Goal: Transaction & Acquisition: Purchase product/service

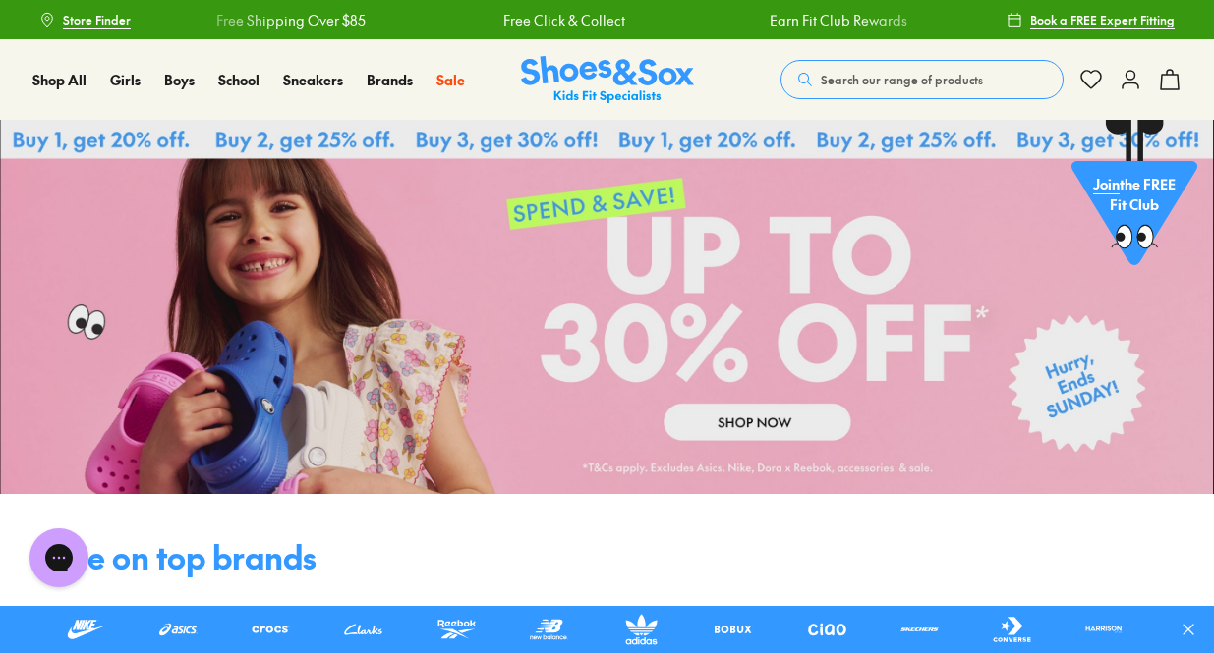
click at [830, 71] on span "Search our range of products" at bounding box center [902, 80] width 162 height 18
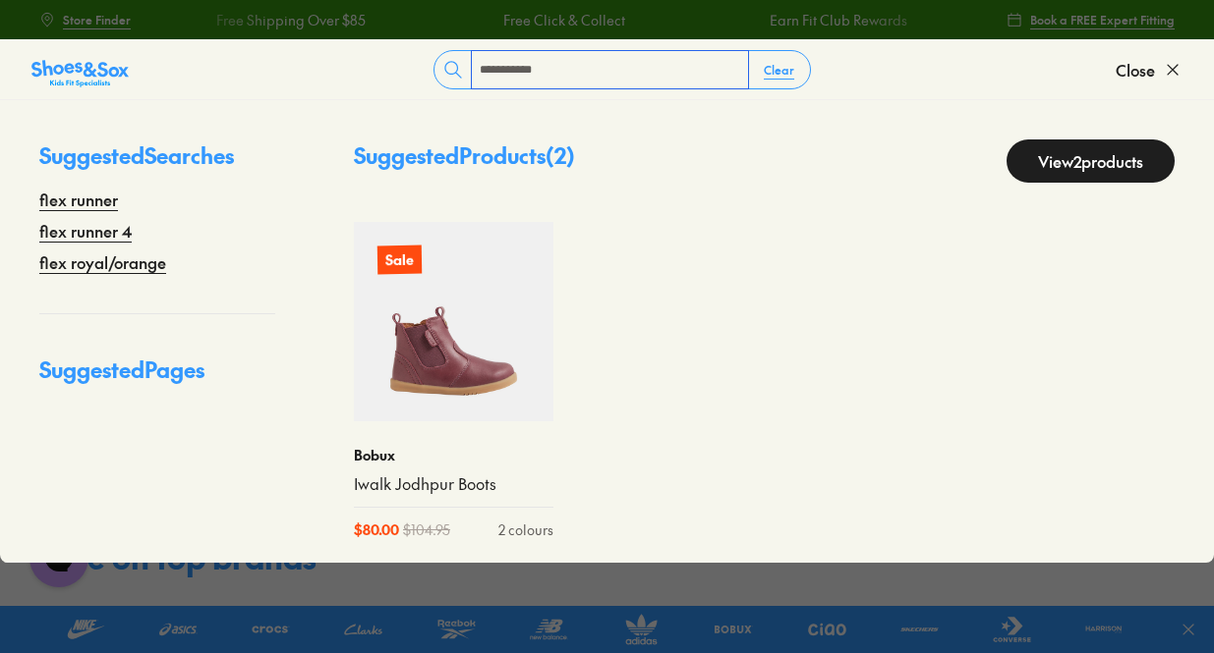
type input "**********"
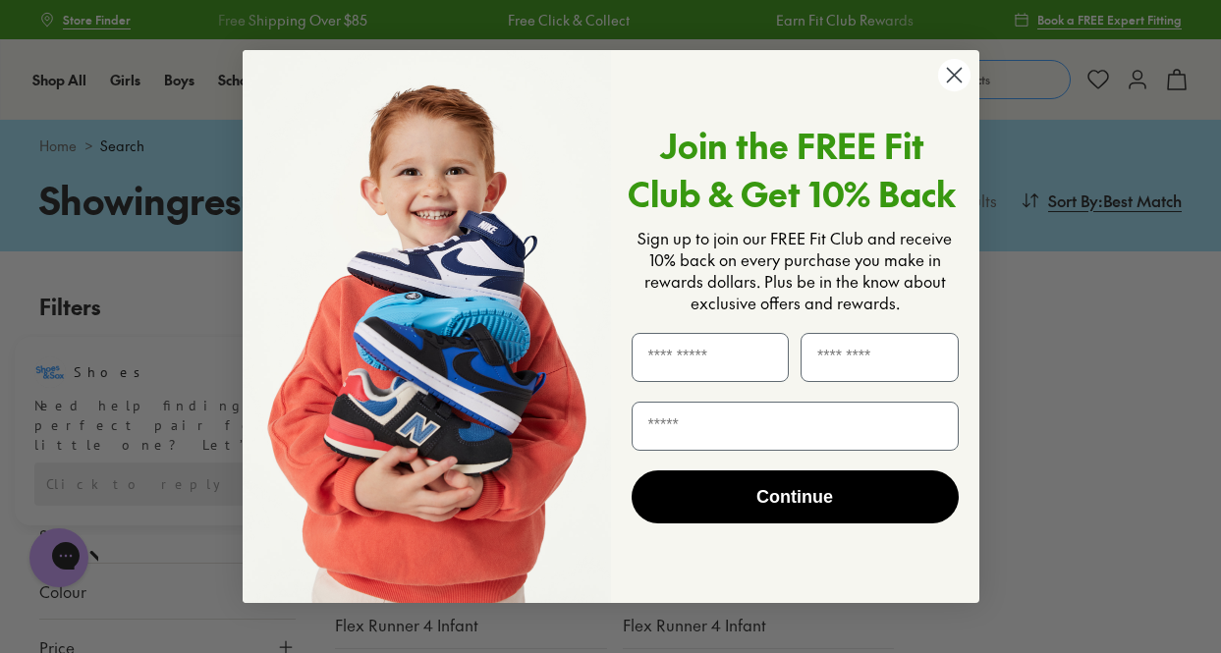
click at [956, 85] on circle "Close dialog" at bounding box center [953, 75] width 32 height 32
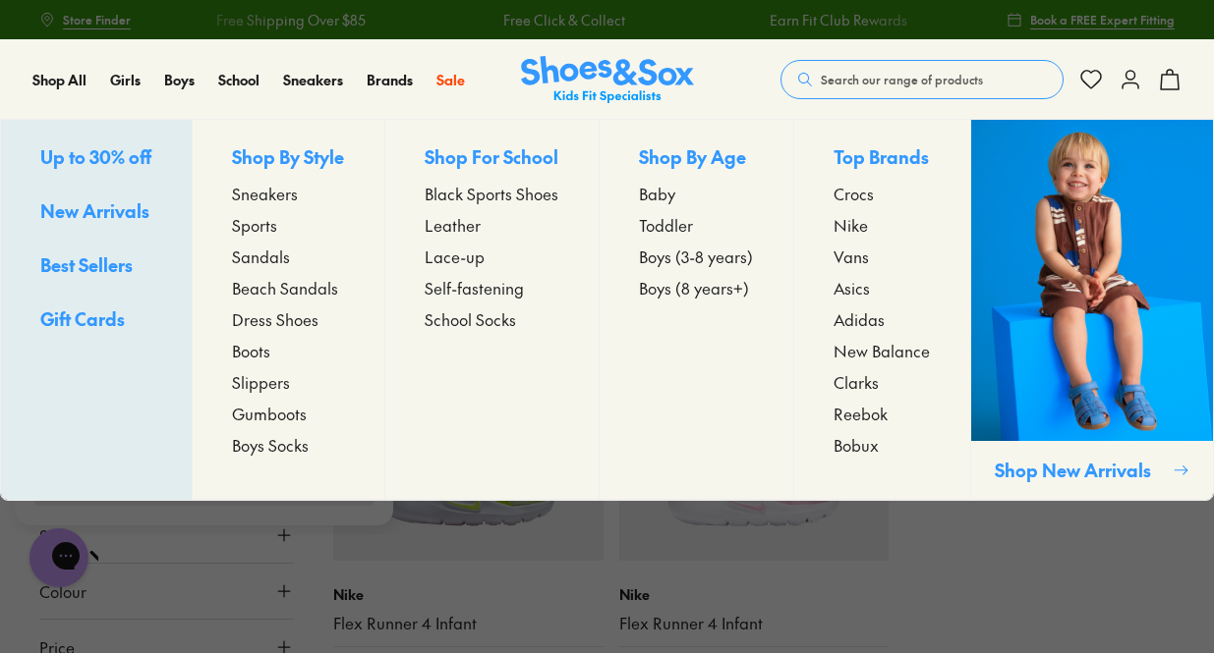
click at [681, 288] on span "Boys (8 years+)" at bounding box center [694, 288] width 110 height 24
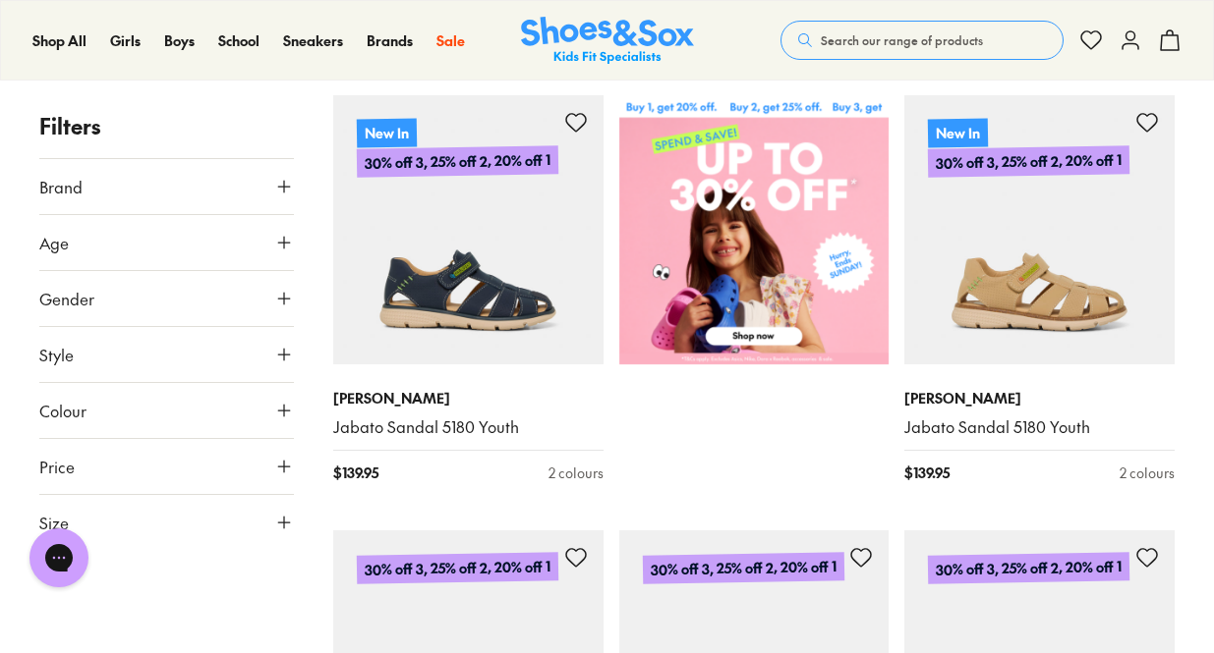
scroll to position [815, 0]
click at [289, 245] on icon at bounding box center [284, 243] width 20 height 20
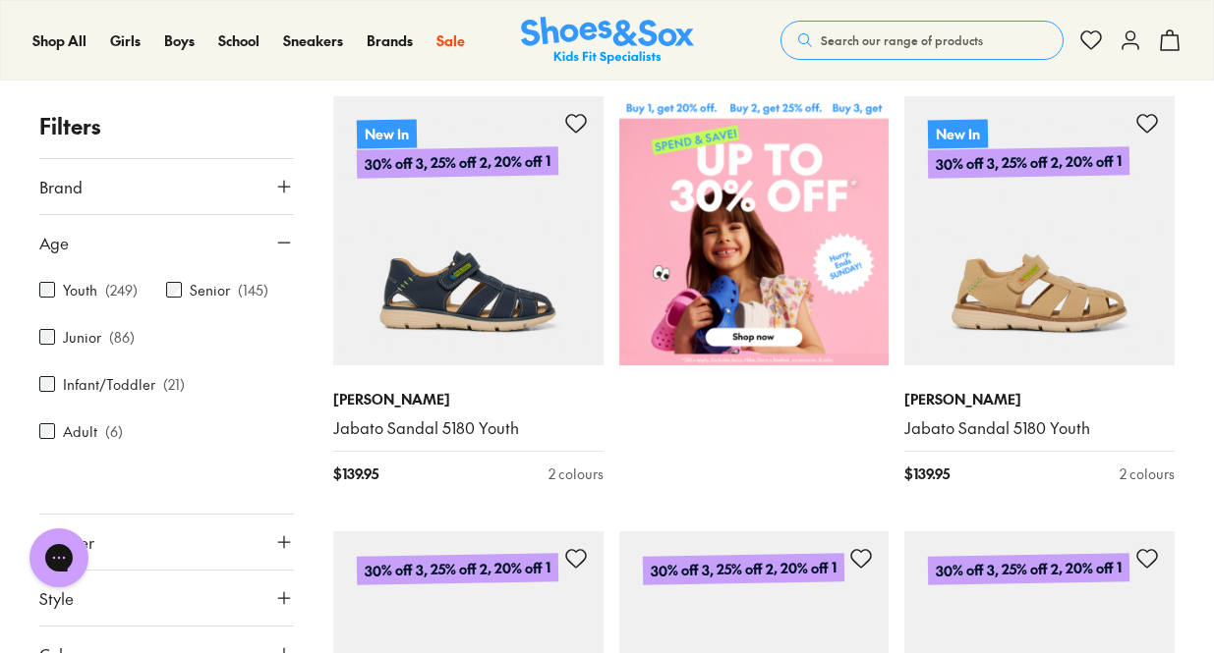
click at [275, 237] on icon at bounding box center [284, 243] width 20 height 20
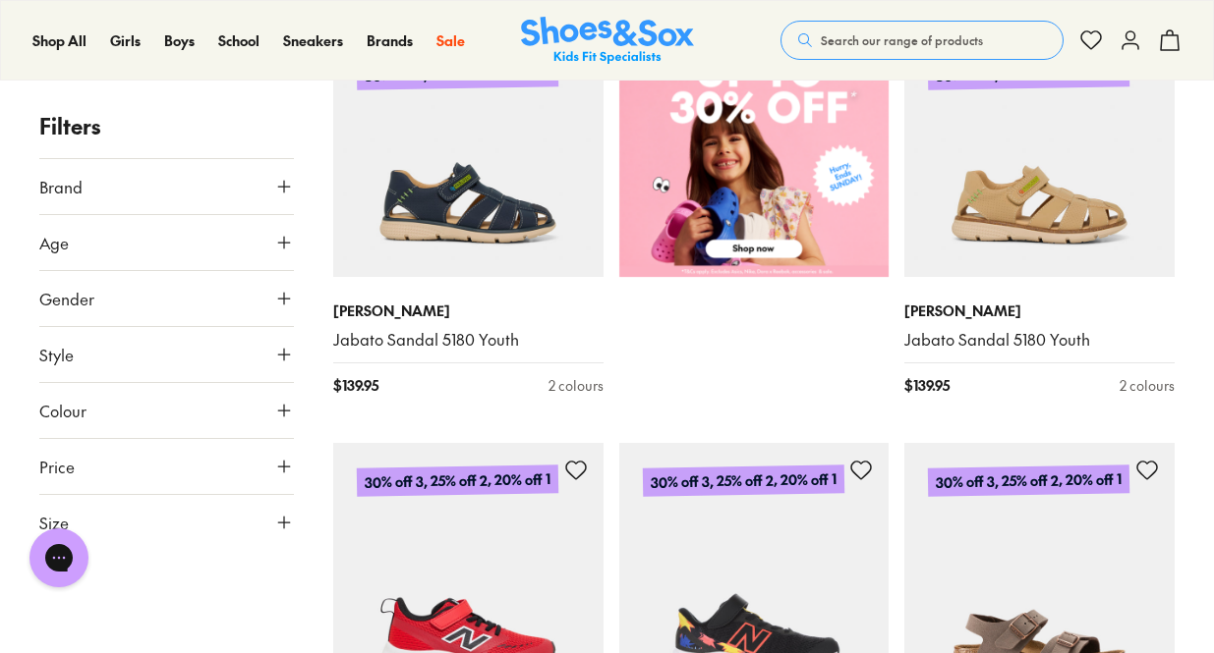
scroll to position [916, 0]
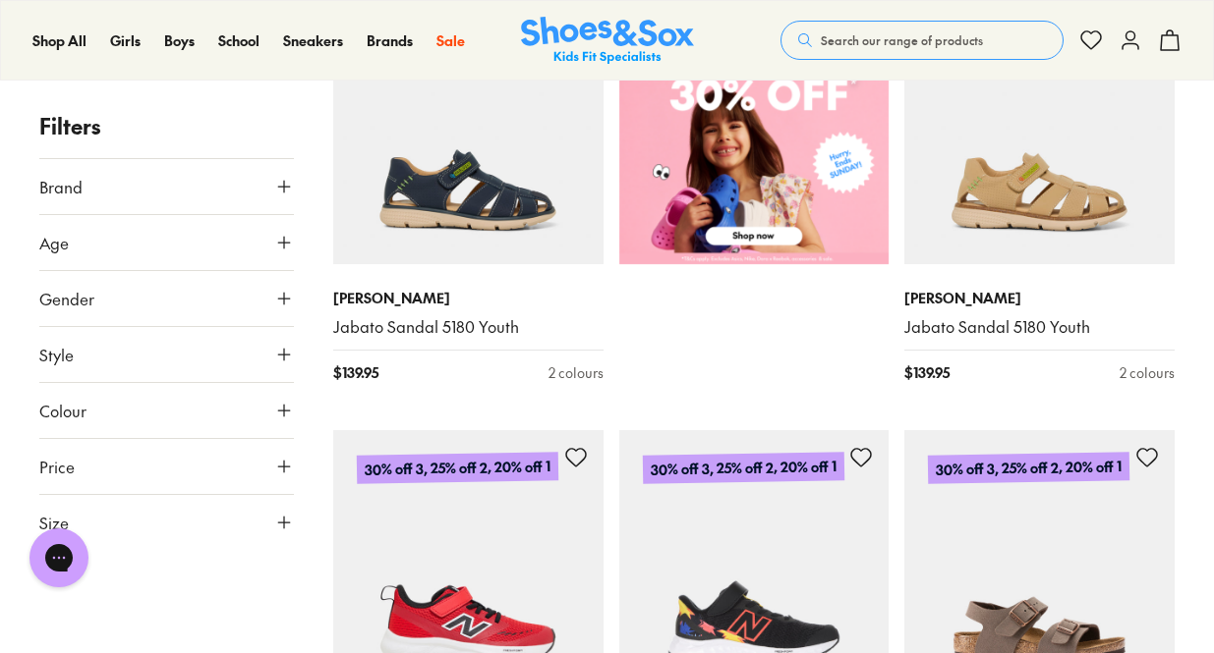
click at [287, 534] on button "Size" at bounding box center [166, 522] width 255 height 55
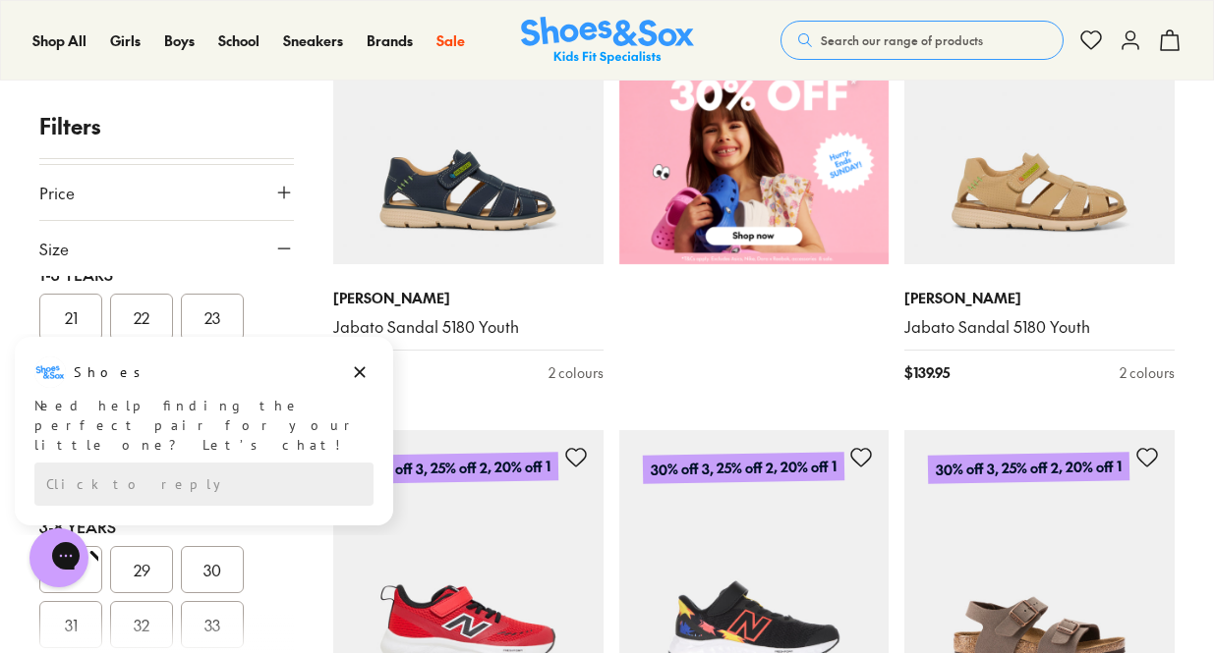
scroll to position [232, 0]
click at [357, 368] on icon "Dismiss campaign" at bounding box center [360, 373] width 20 height 24
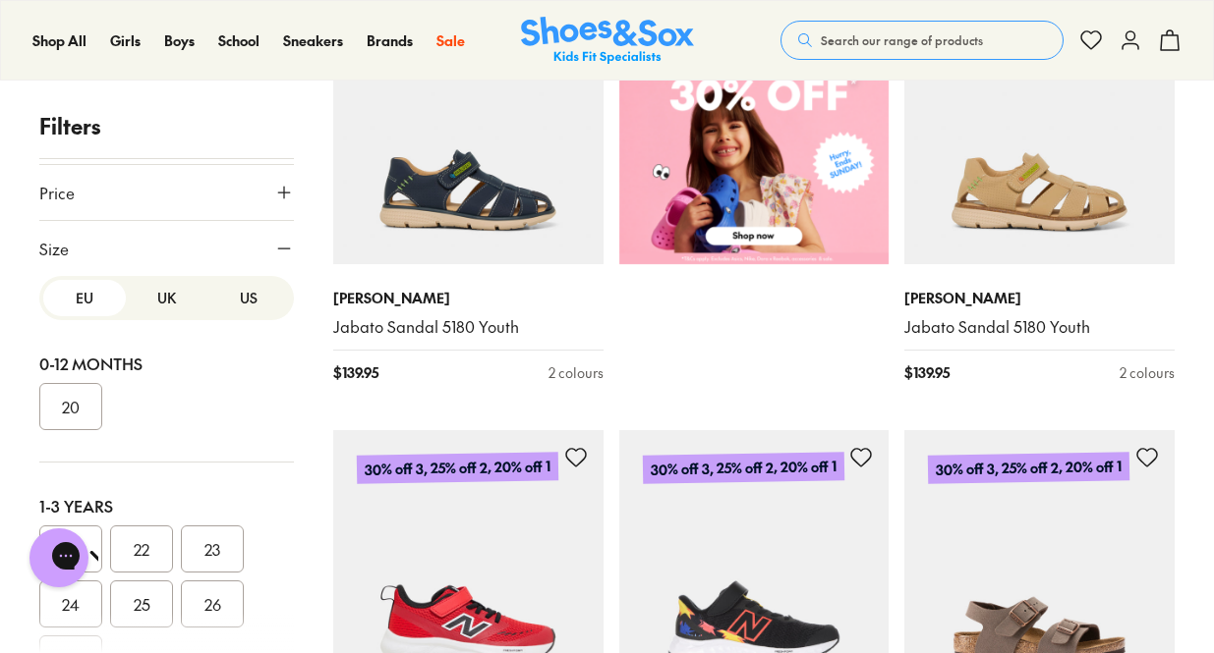
scroll to position [0, 0]
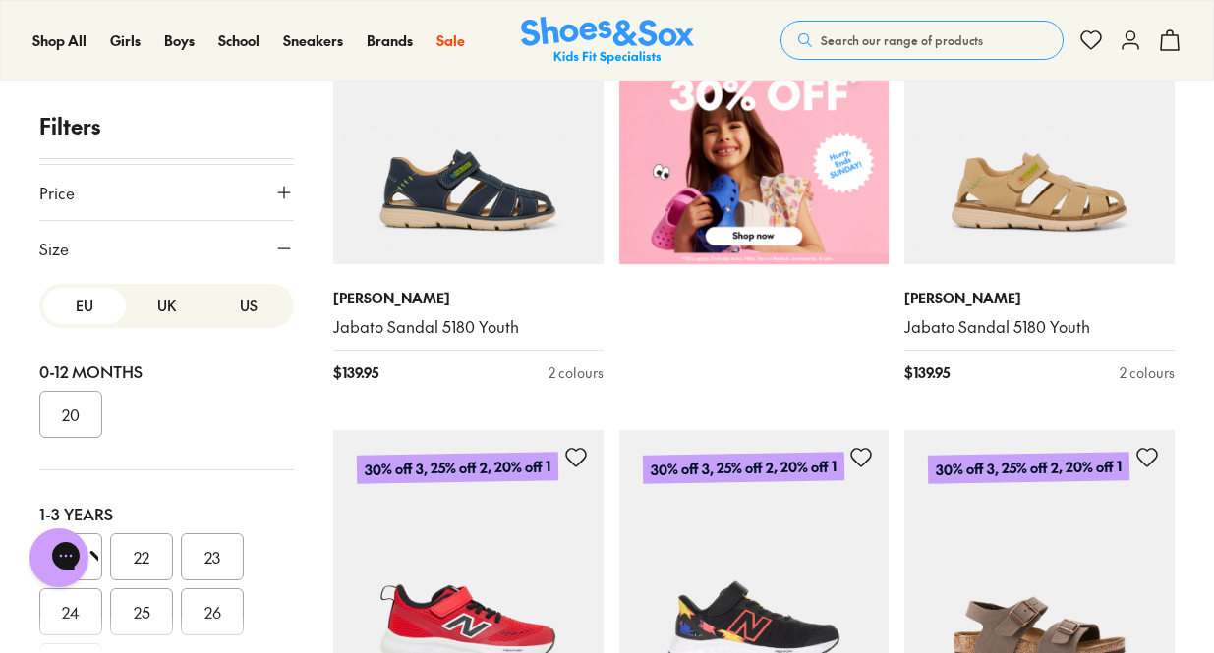
click at [207, 301] on button "US" at bounding box center [248, 306] width 83 height 36
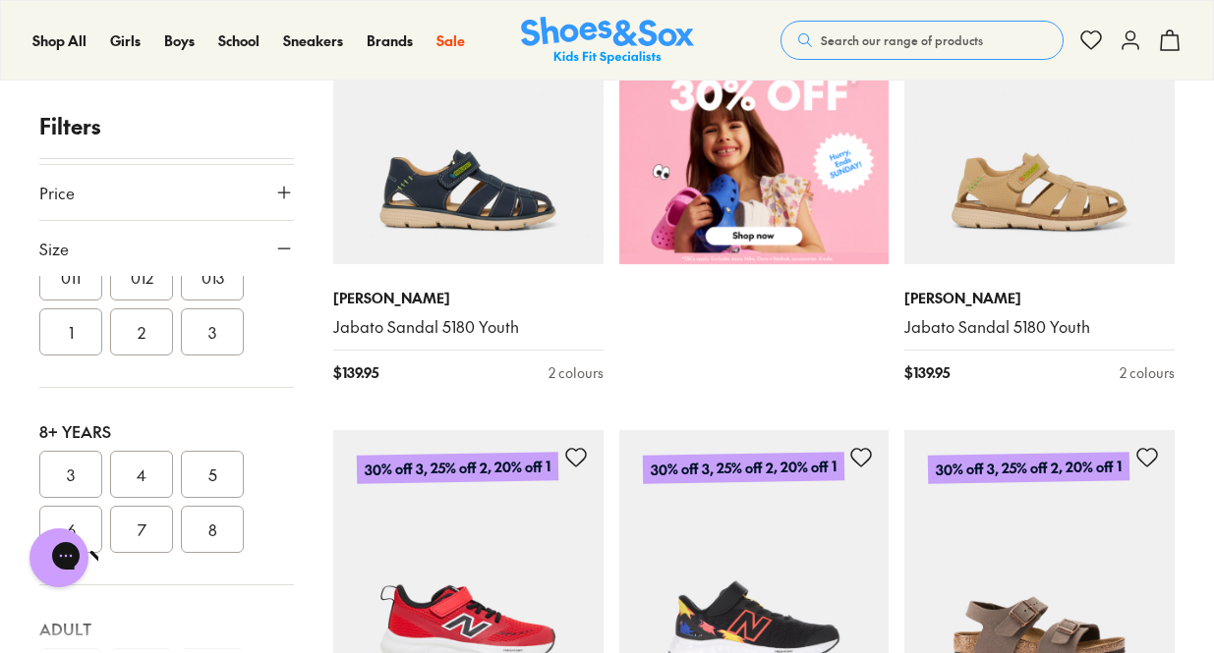
scroll to position [599, 0]
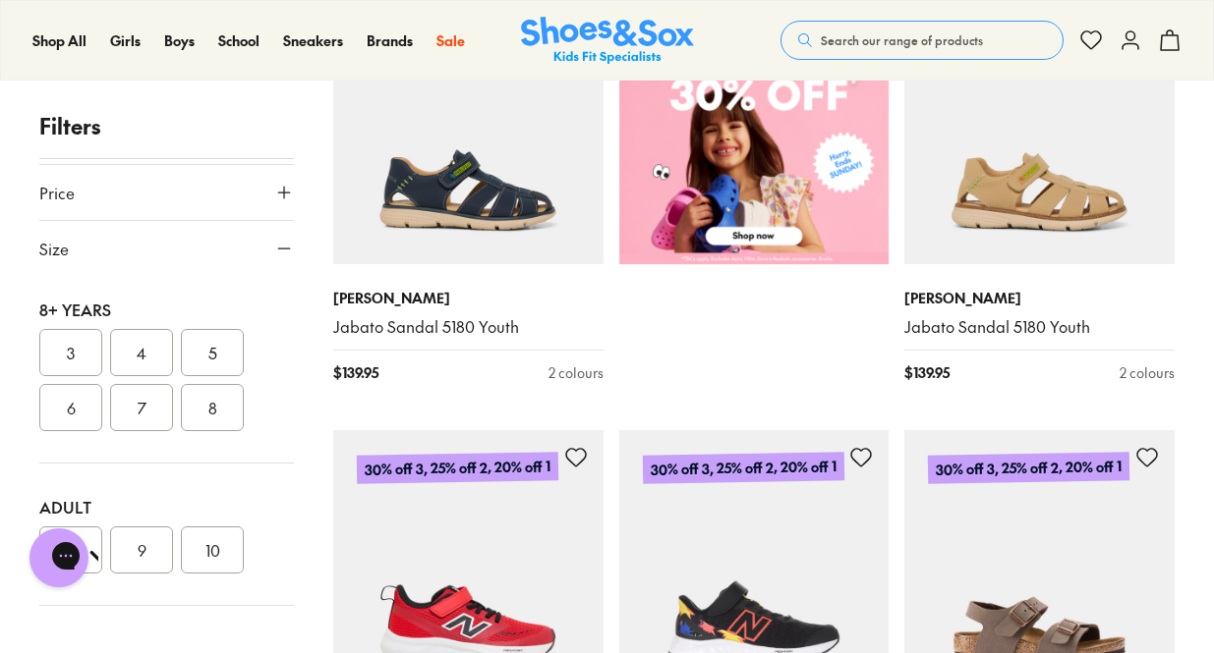
click at [155, 368] on button "4" at bounding box center [141, 352] width 63 height 47
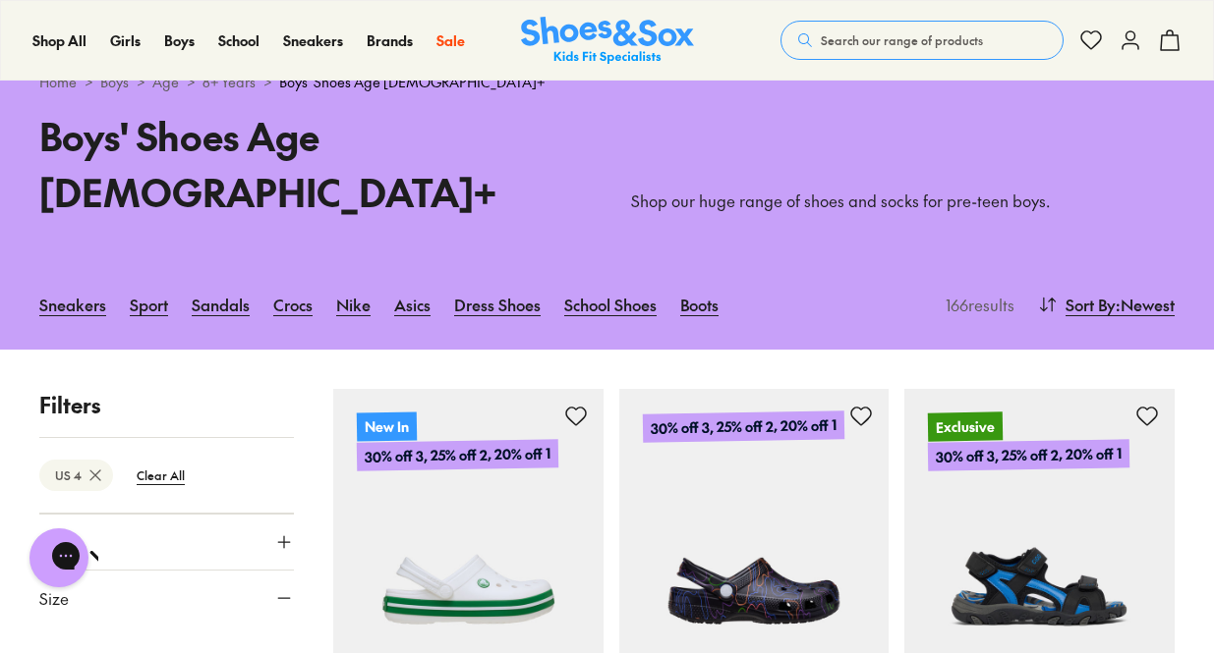
scroll to position [350, 0]
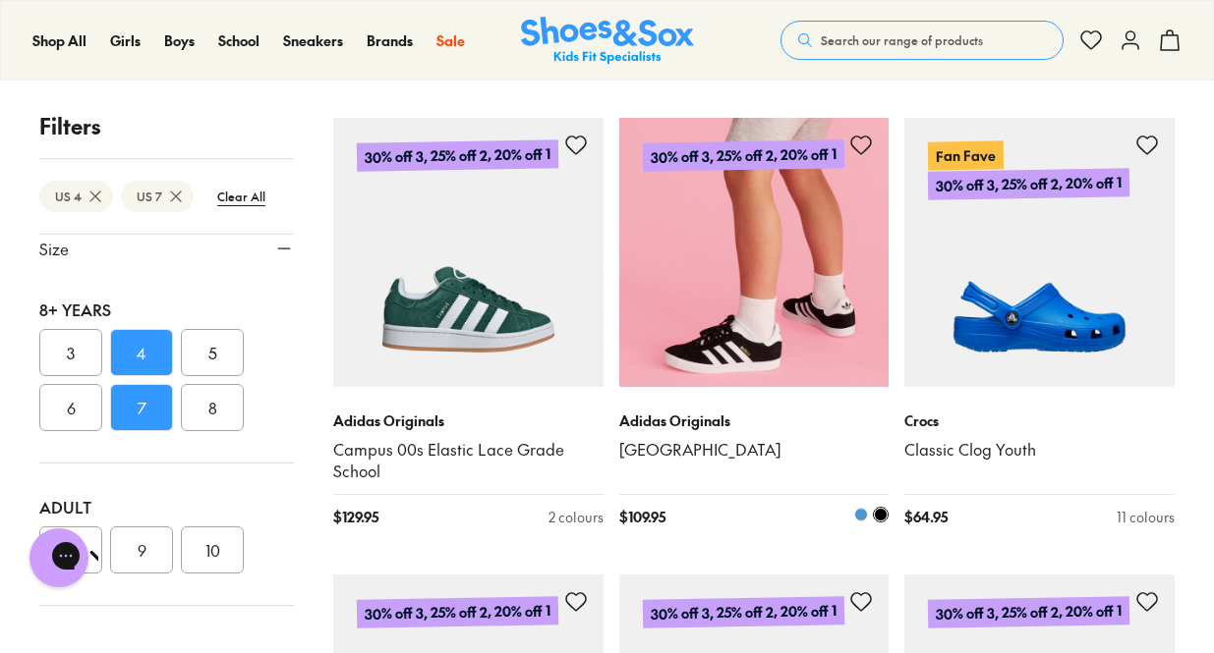
scroll to position [3390, 0]
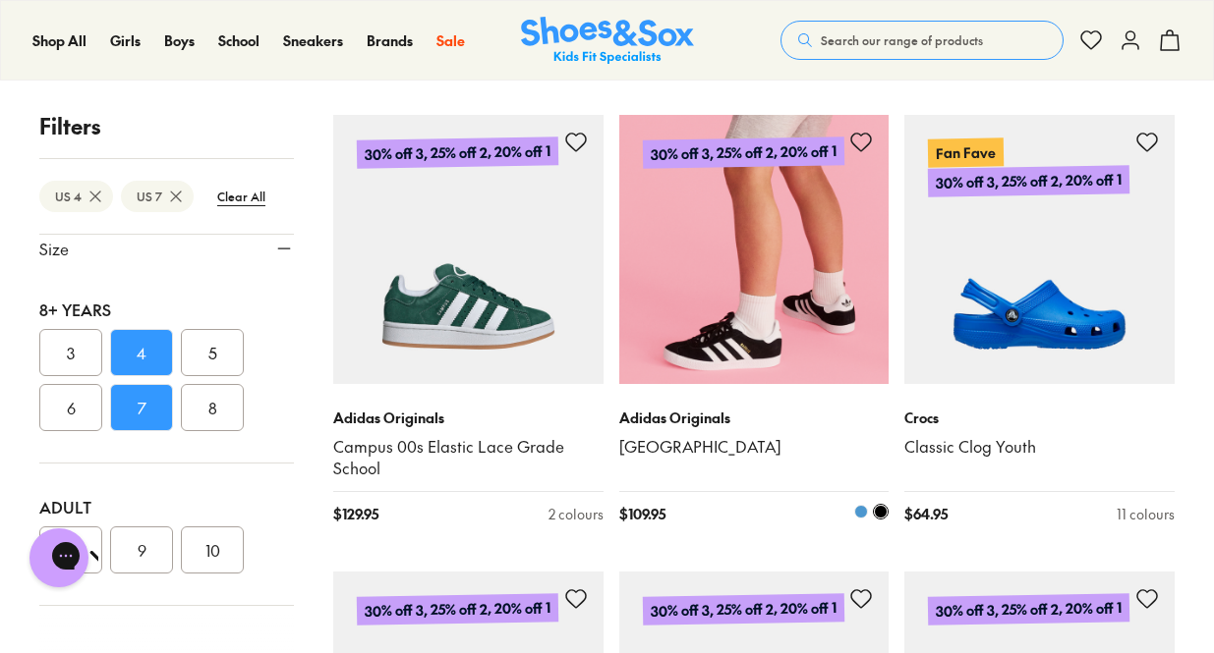
click at [849, 287] on img at bounding box center [754, 250] width 270 height 270
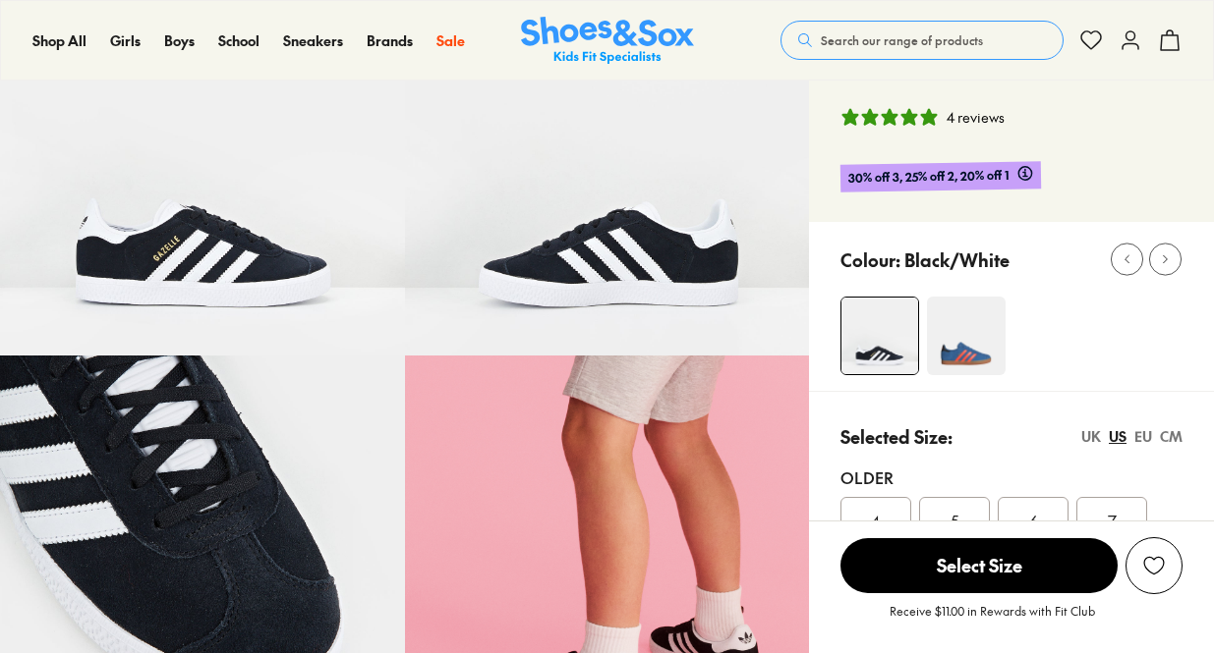
select select "*"
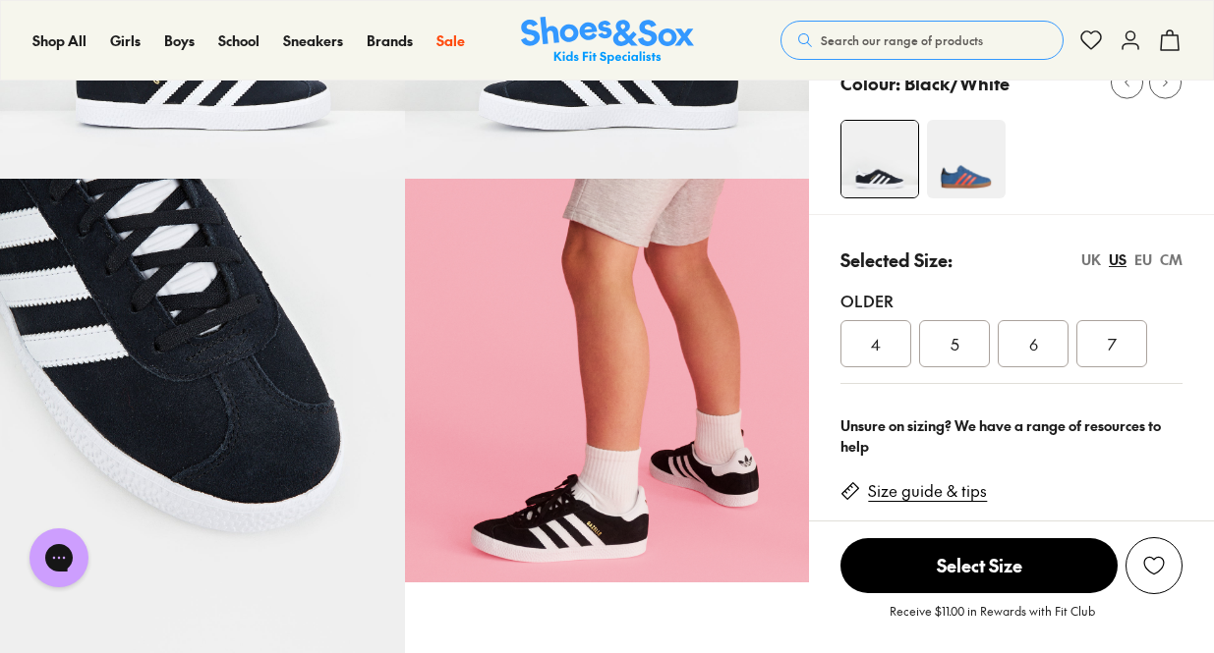
scroll to position [376, 0]
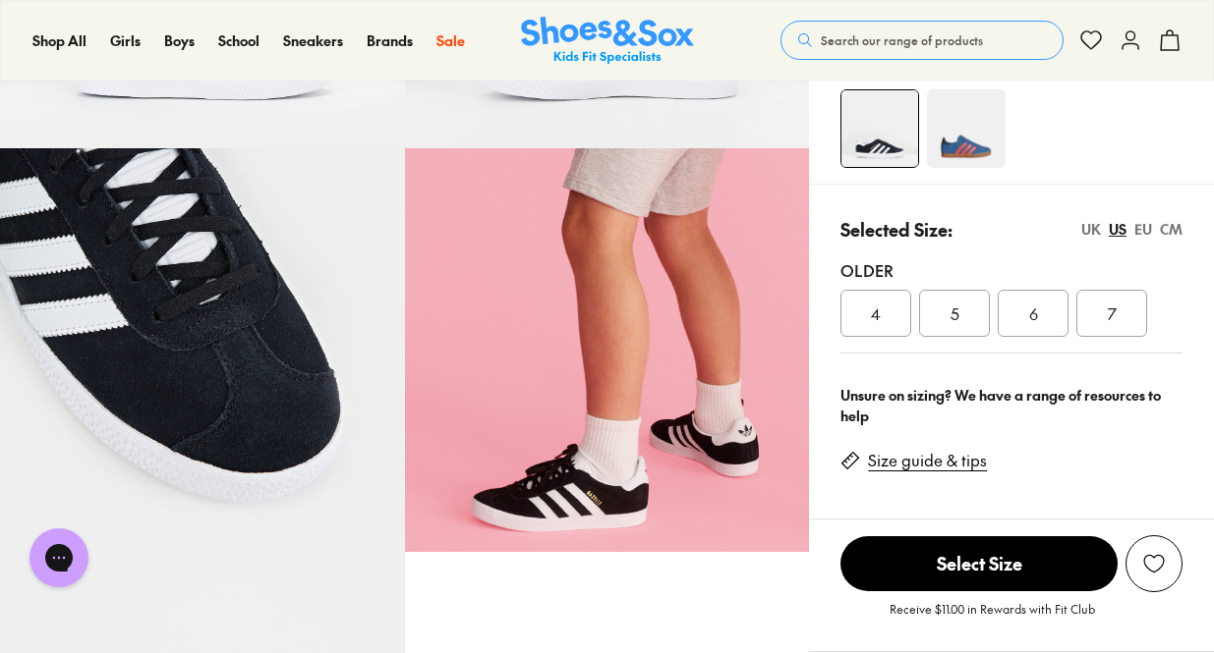
click at [1119, 327] on div "7" at bounding box center [1111, 313] width 71 height 47
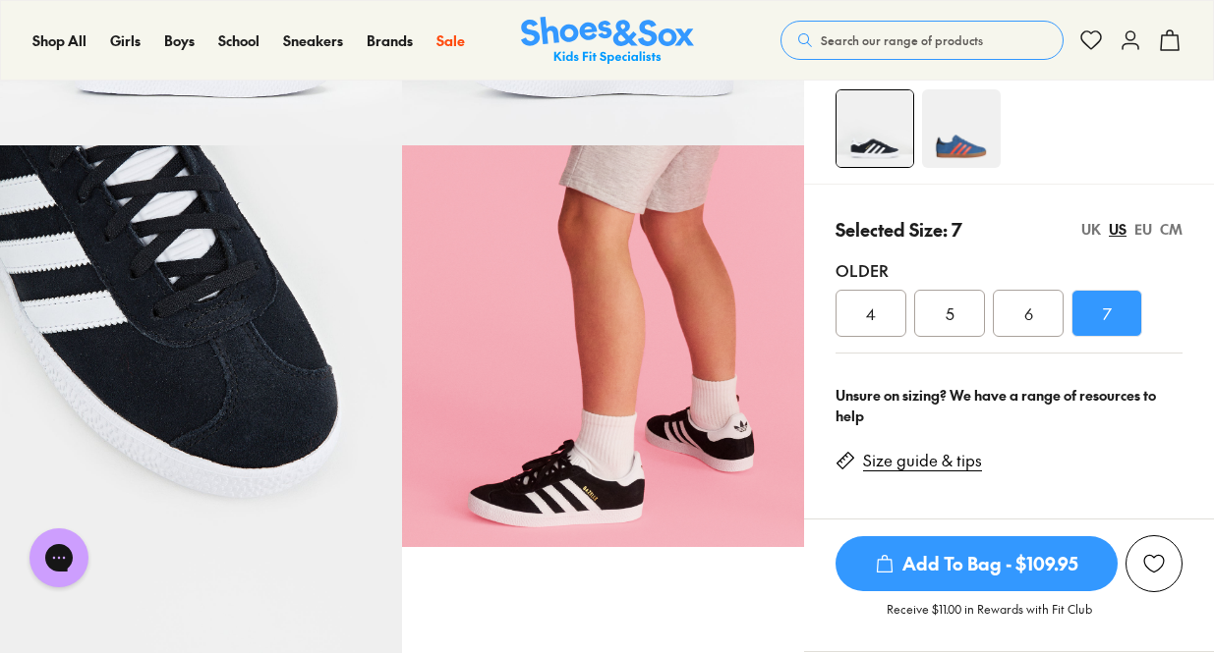
click at [997, 563] on span "Add To Bag - $109.95" at bounding box center [976, 564] width 282 height 55
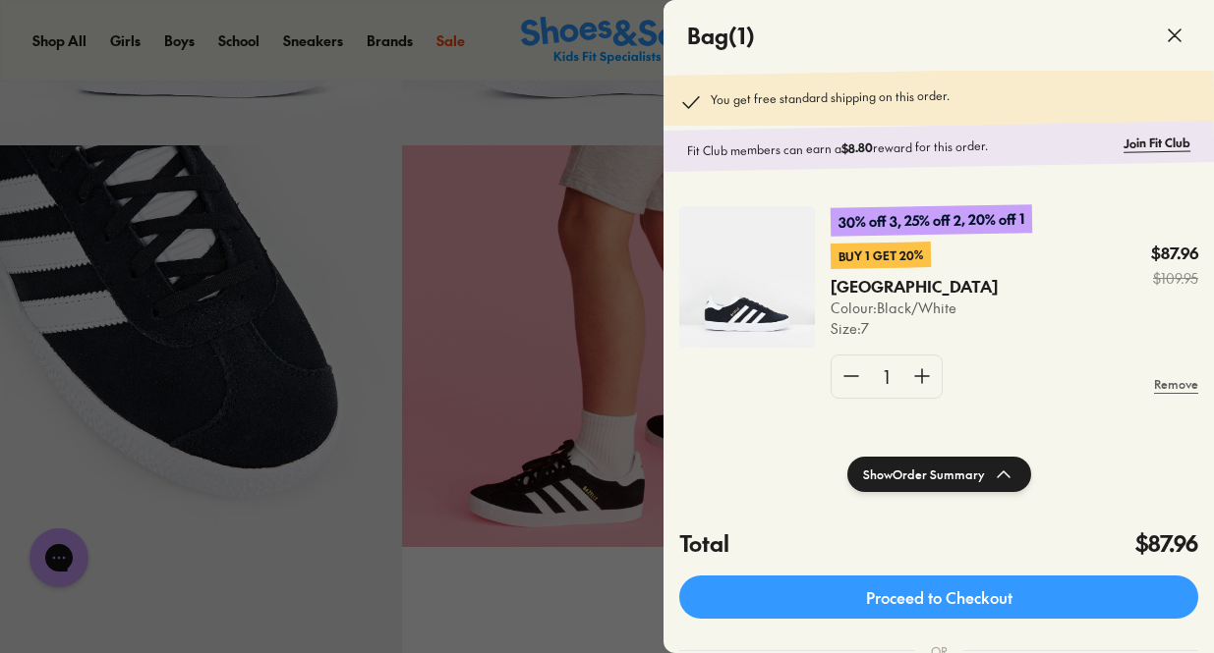
click at [569, 136] on div at bounding box center [607, 326] width 1214 height 653
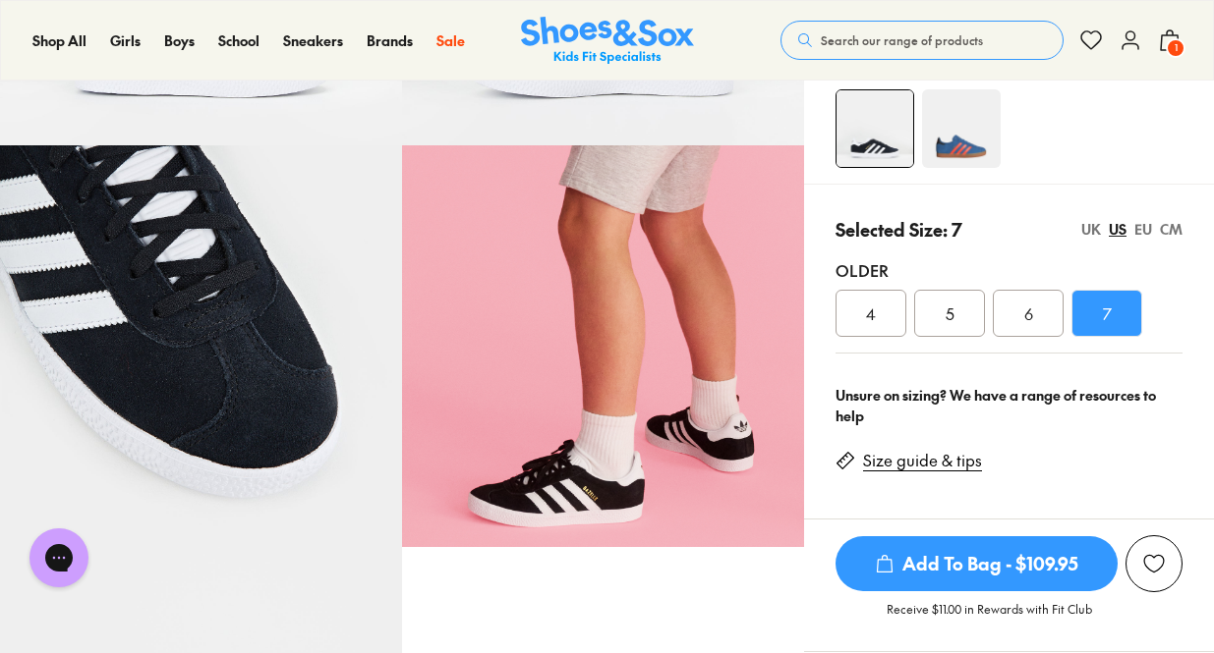
click at [978, 144] on img at bounding box center [961, 128] width 79 height 79
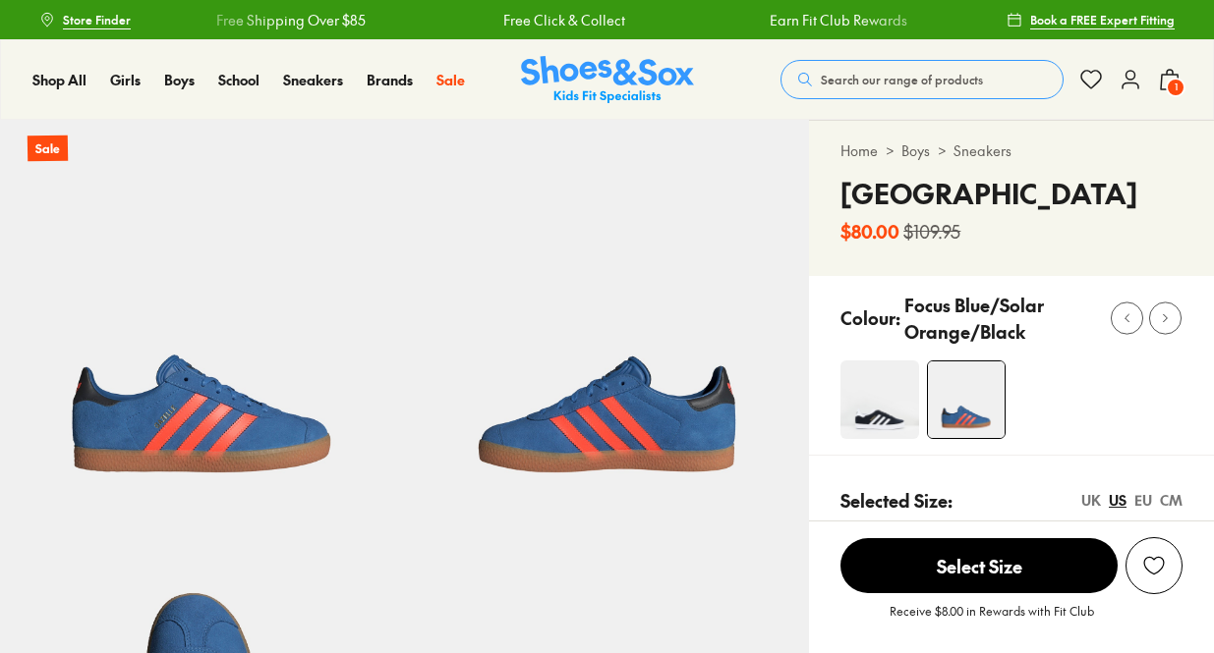
select select "*"
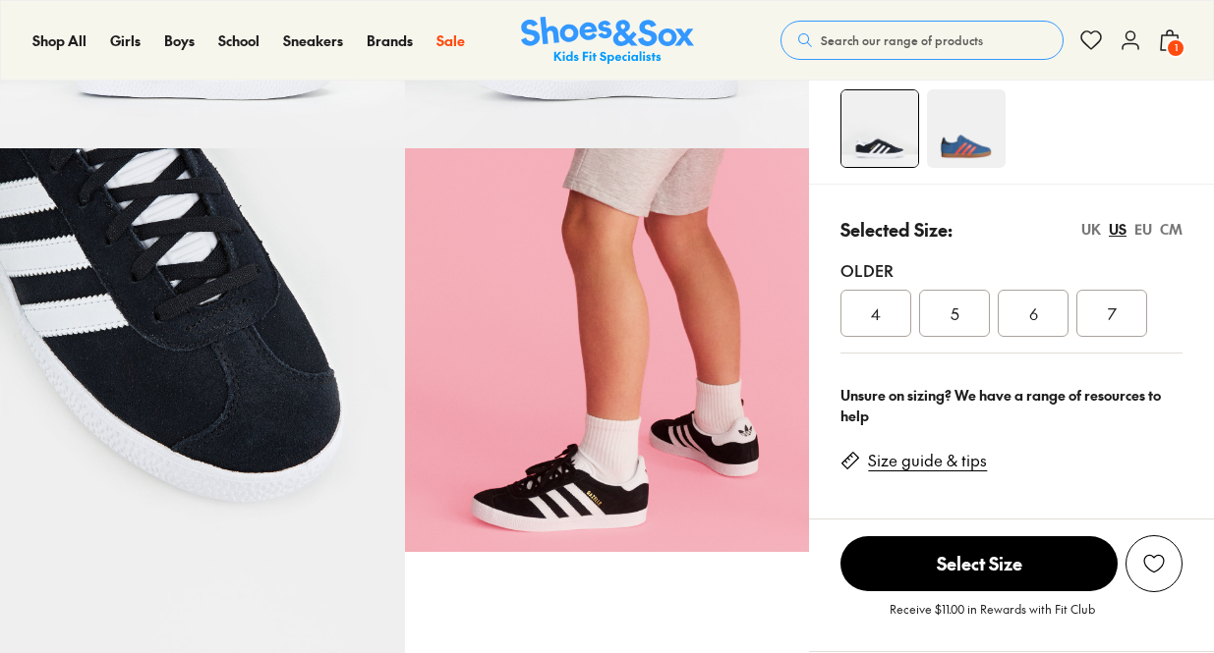
select select "*"
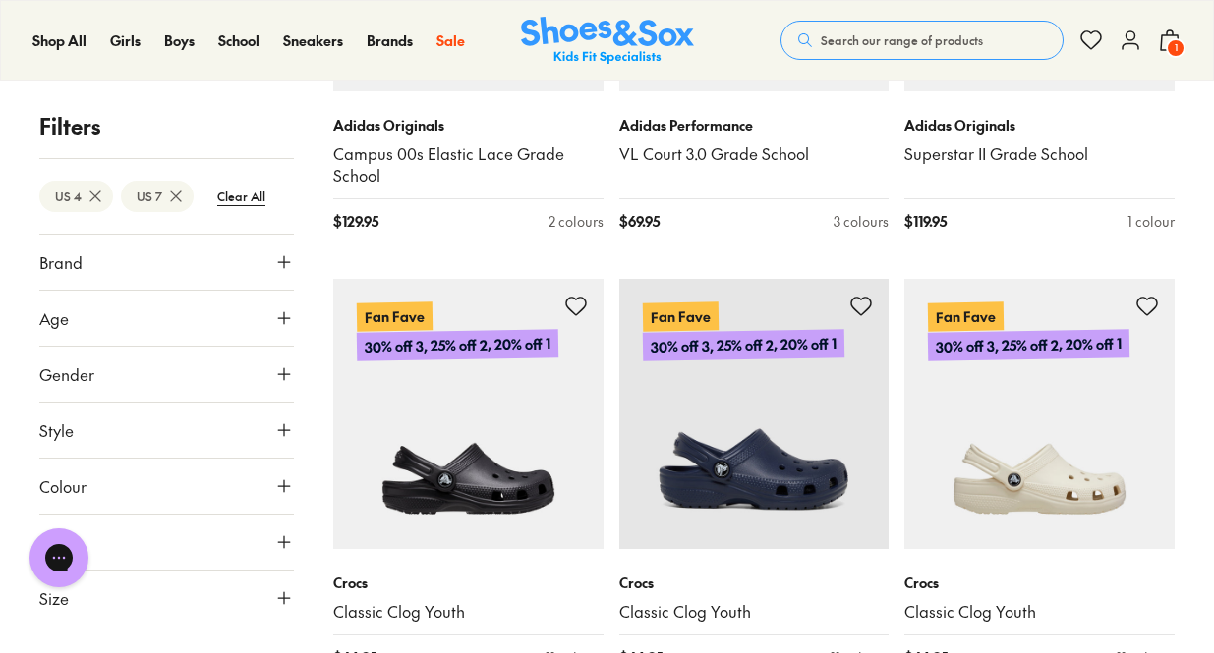
scroll to position [4144, 0]
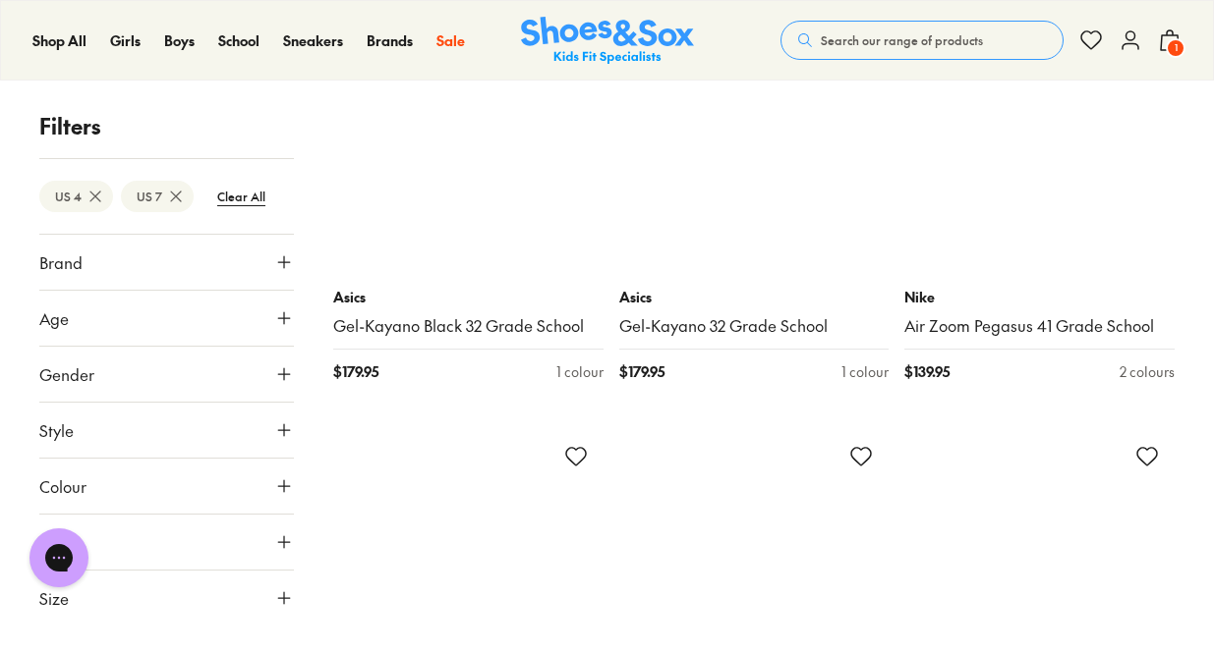
scroll to position [8402, 0]
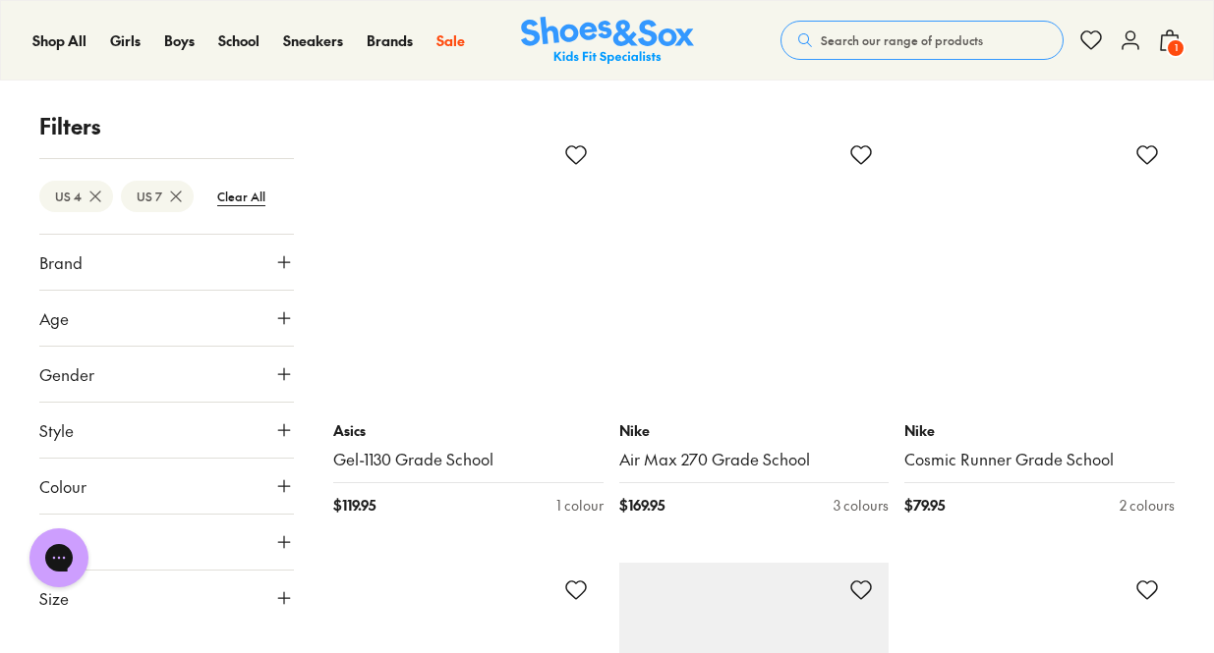
scroll to position [9983, 0]
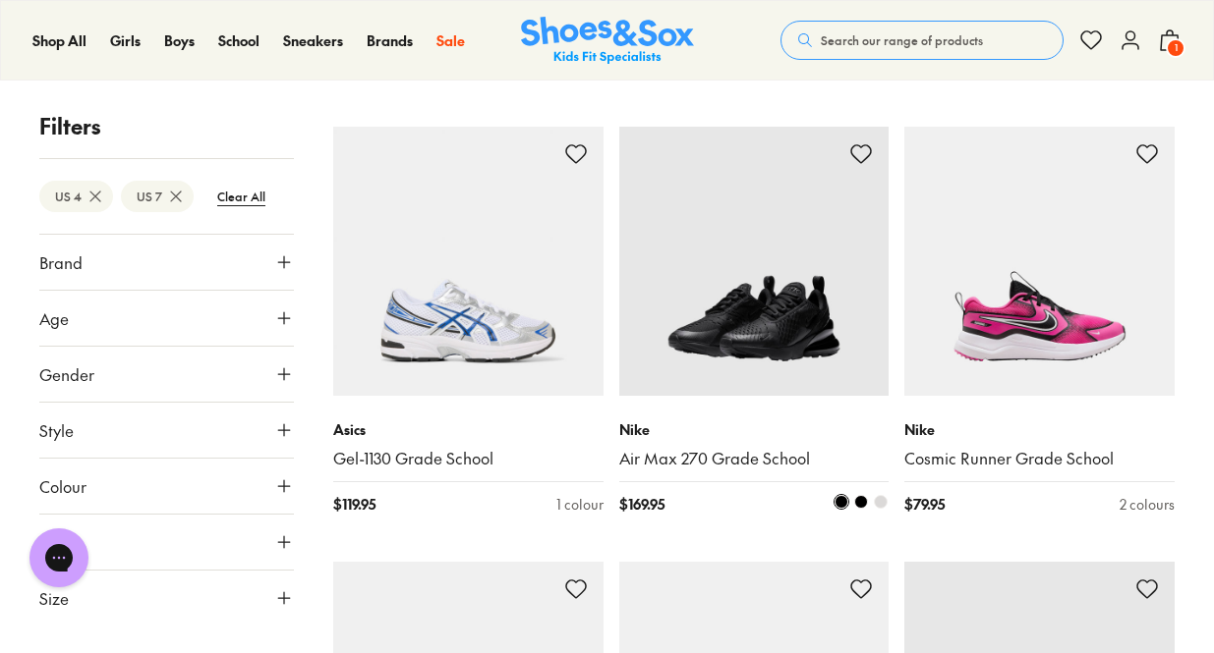
click at [787, 283] on img at bounding box center [754, 262] width 270 height 270
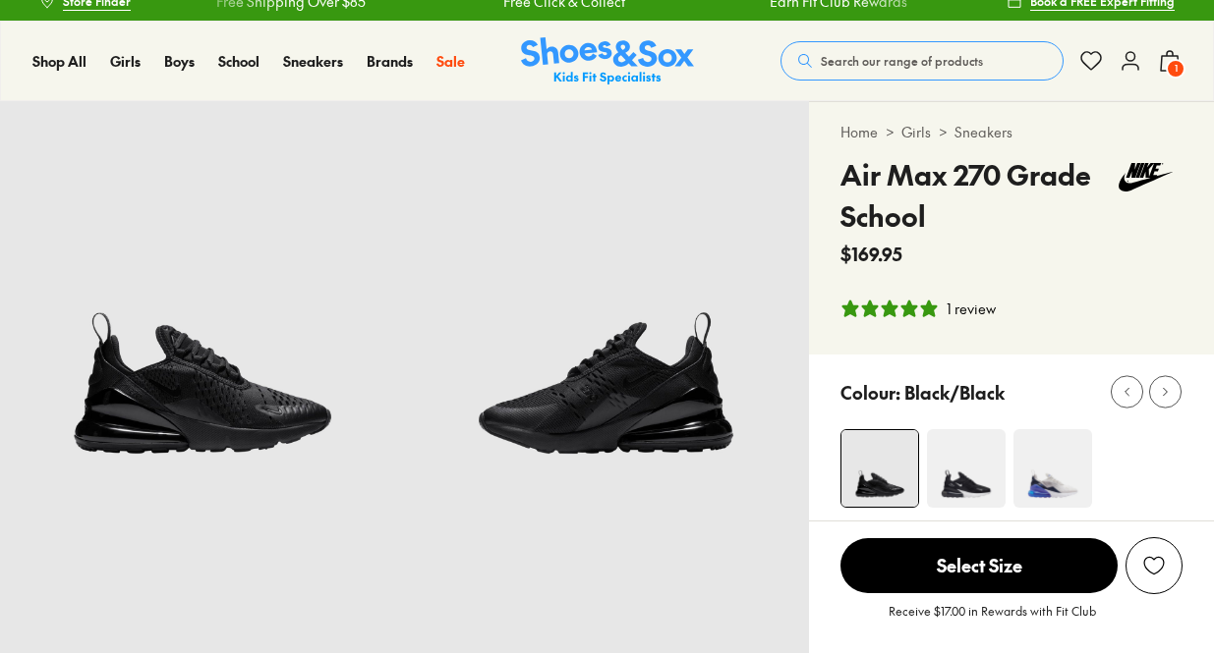
select select "*"
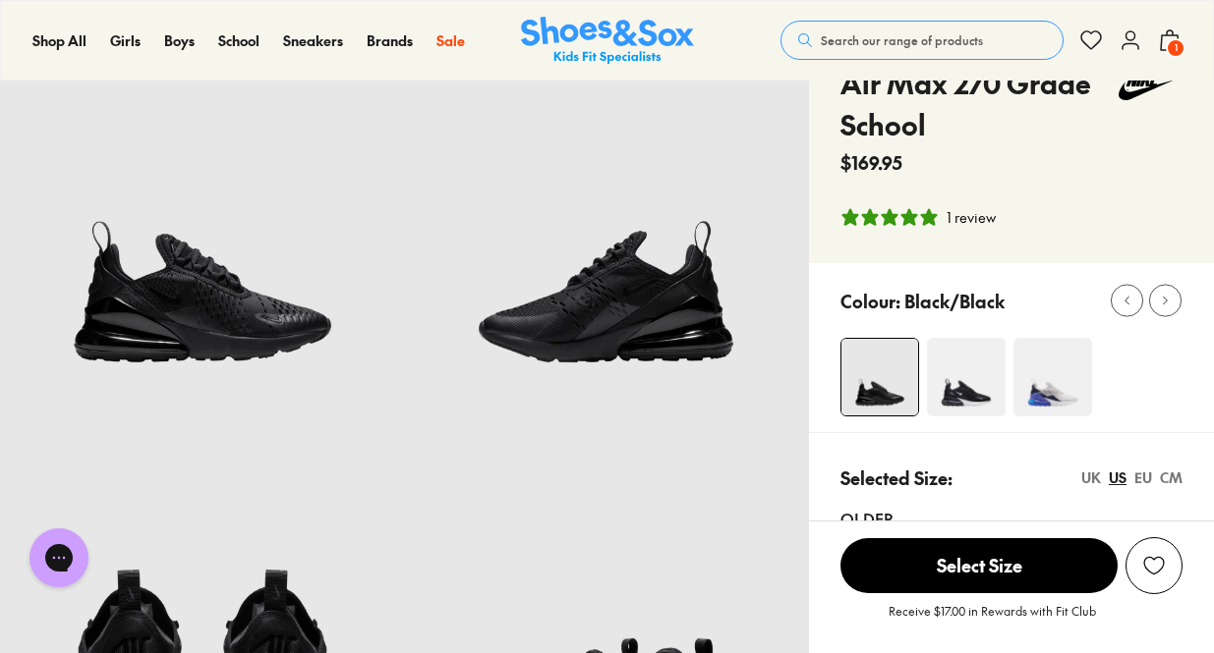
click at [977, 392] on img at bounding box center [966, 377] width 79 height 79
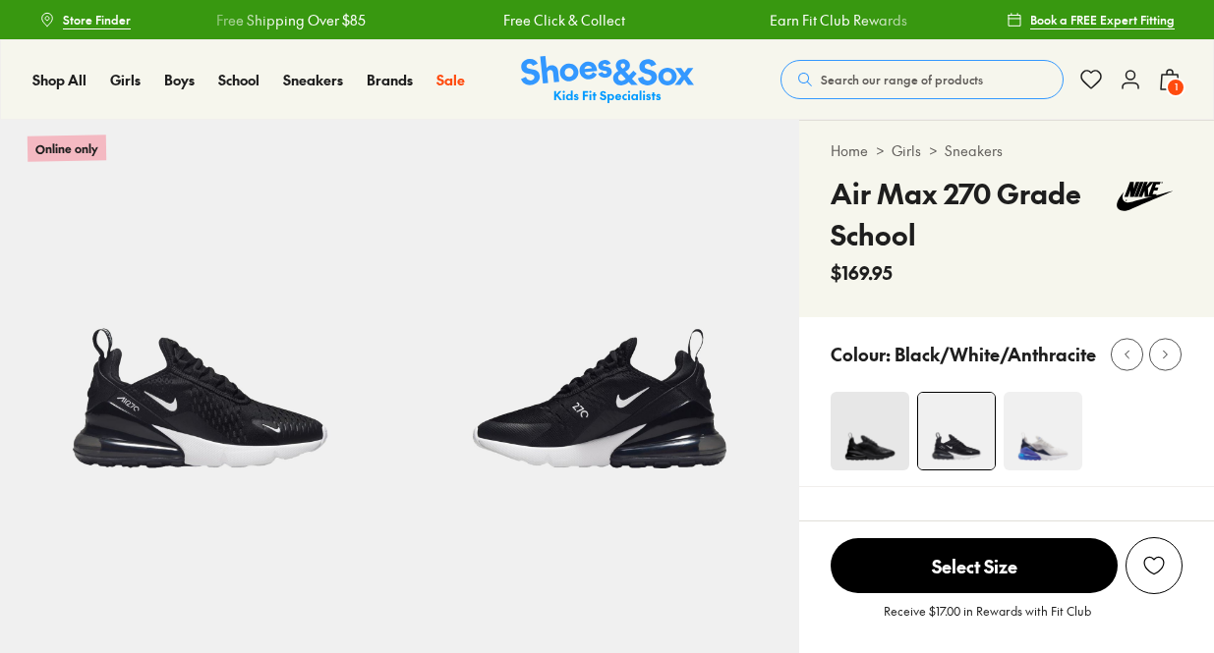
click at [975, 393] on img at bounding box center [956, 431] width 77 height 77
select select "*"
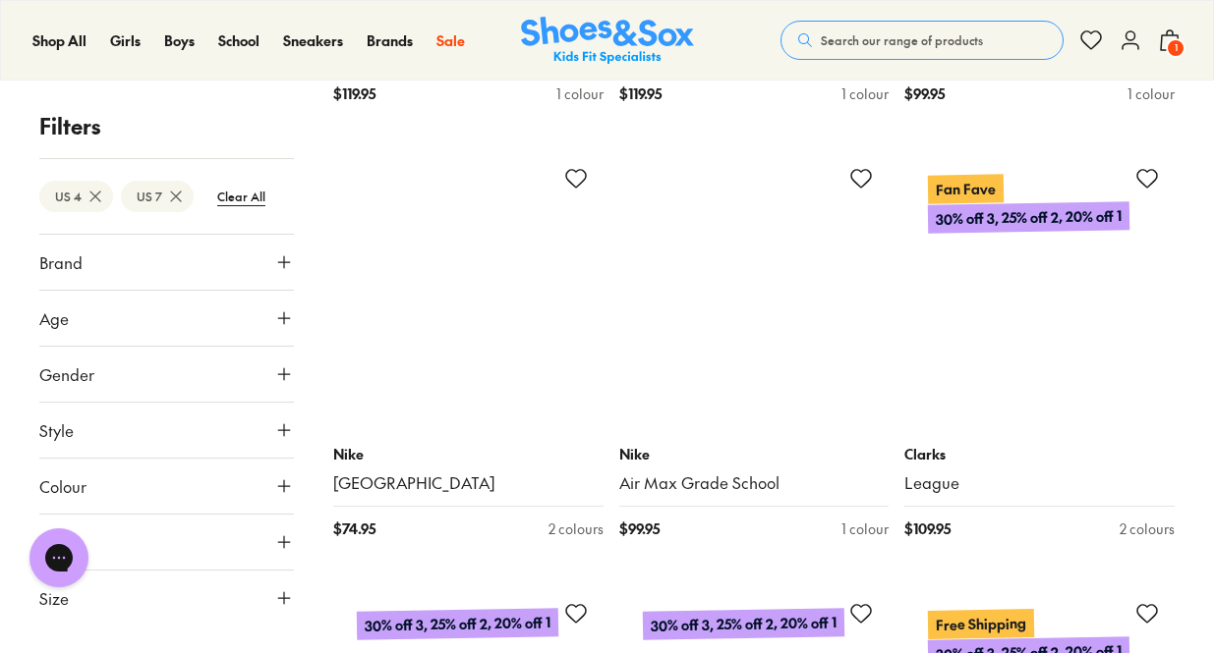
scroll to position [3492, 0]
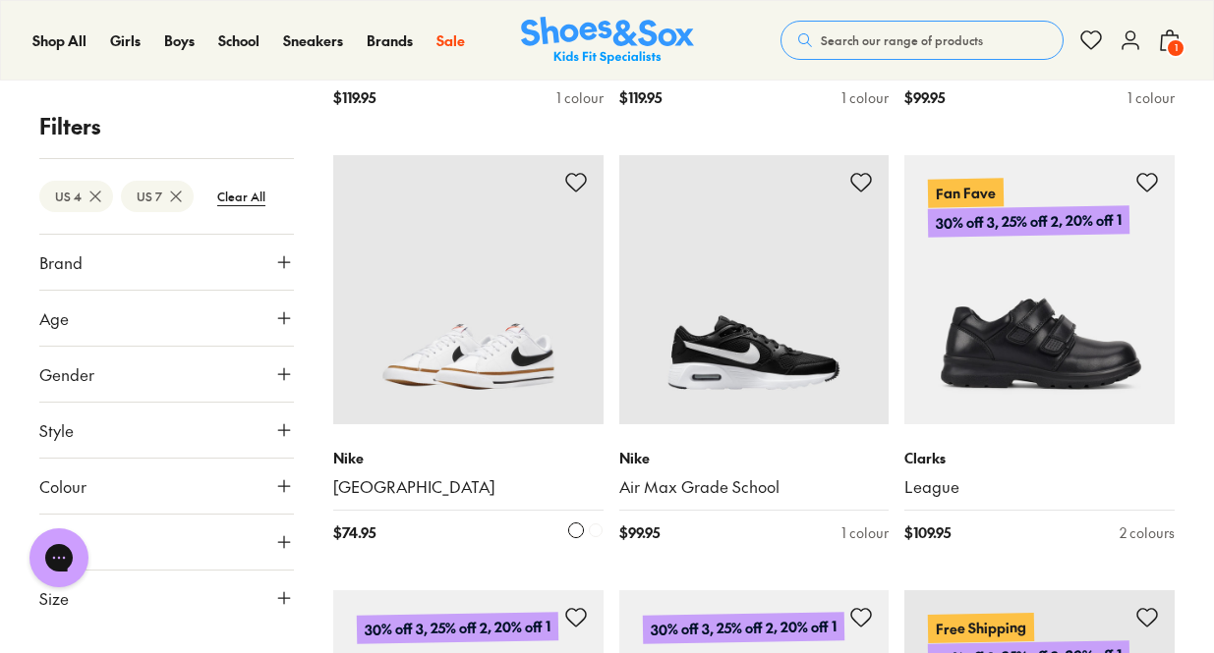
click at [475, 265] on img at bounding box center [468, 290] width 270 height 270
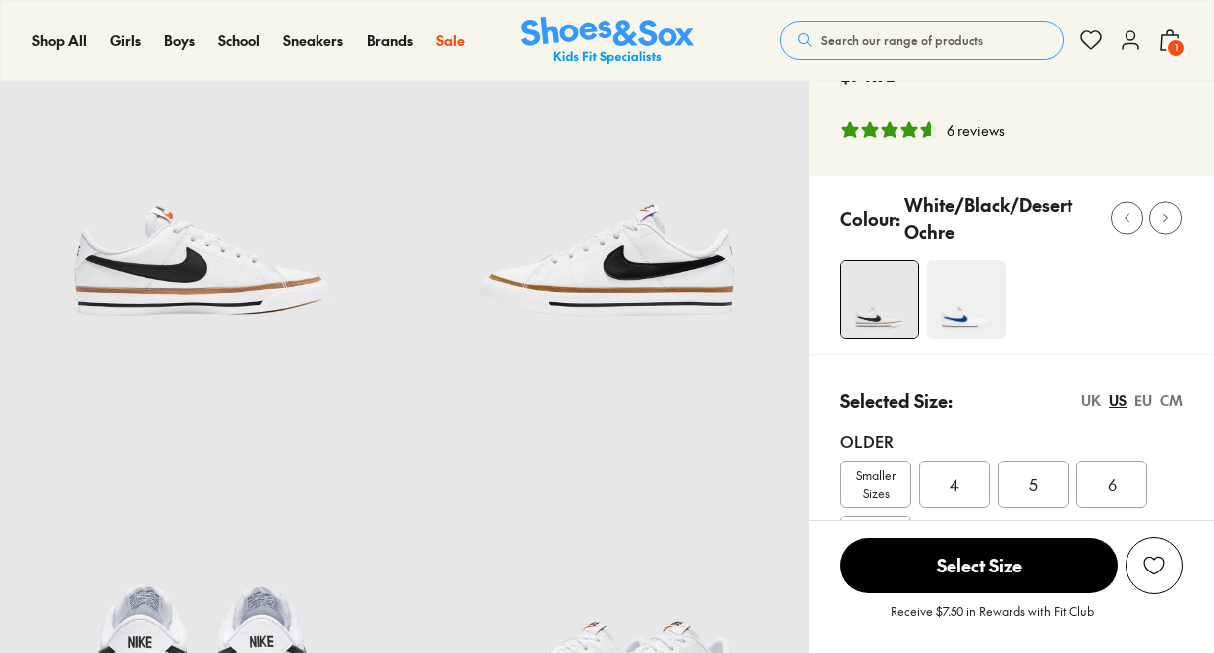
select select "*"
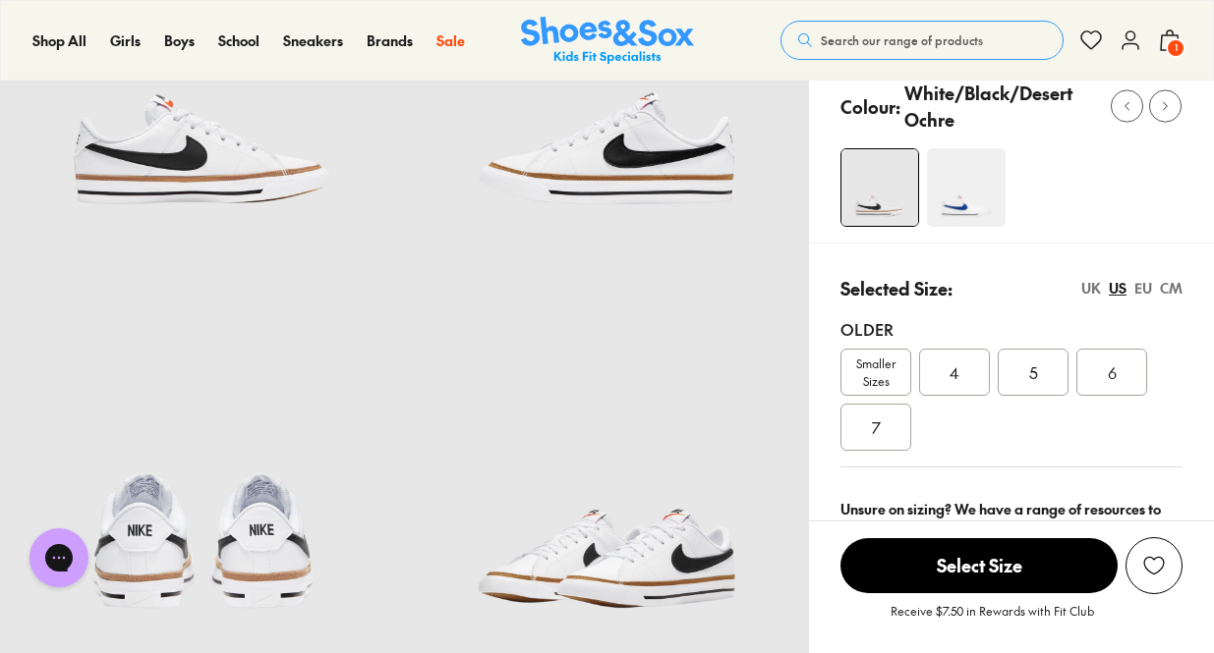
click at [891, 451] on div "7" at bounding box center [875, 427] width 71 height 47
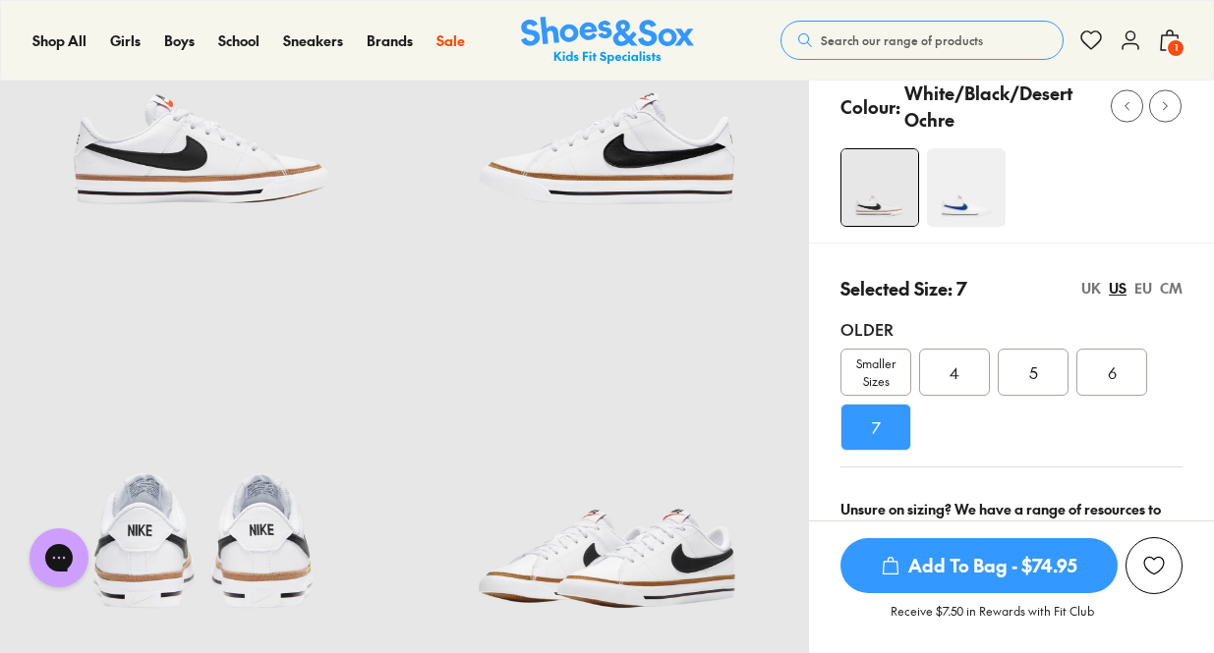
click at [949, 567] on span "Add To Bag - $74.95" at bounding box center [978, 566] width 277 height 55
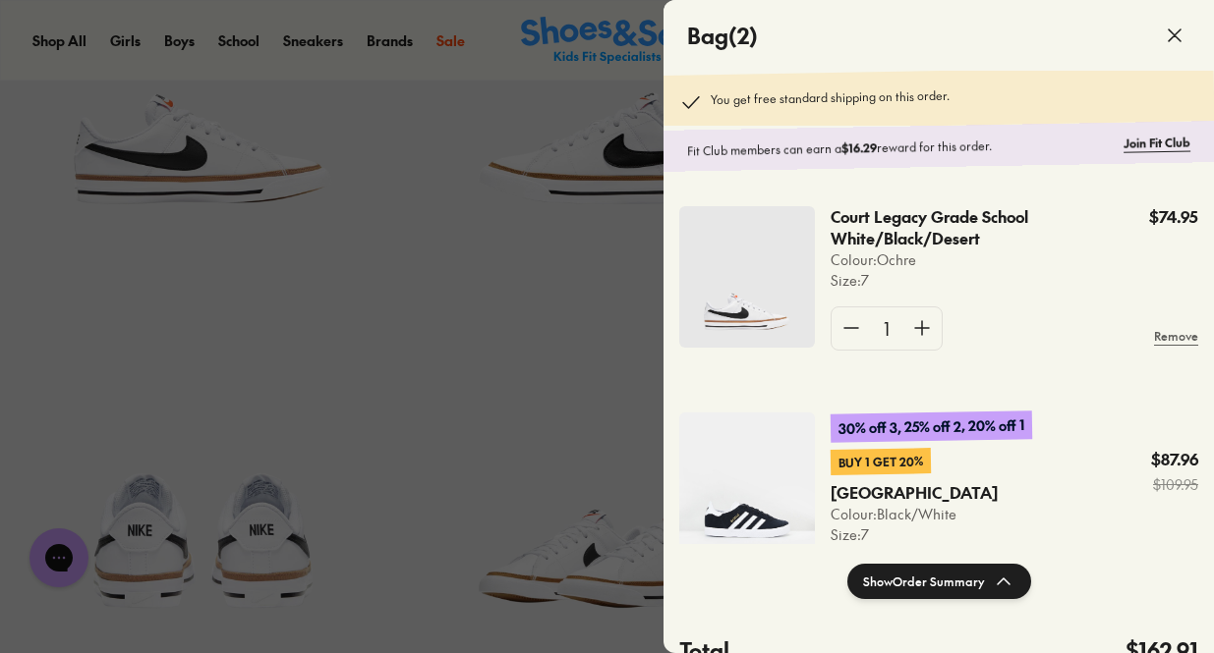
click at [654, 312] on div at bounding box center [607, 326] width 1214 height 653
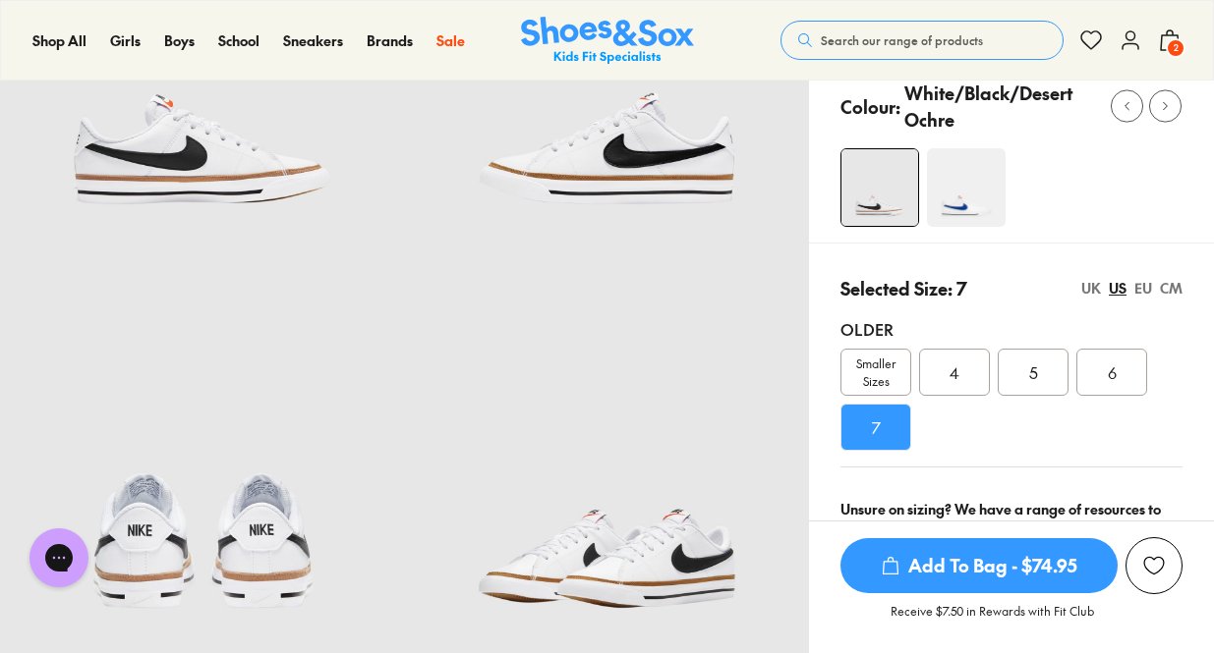
click at [968, 227] on img at bounding box center [966, 187] width 79 height 79
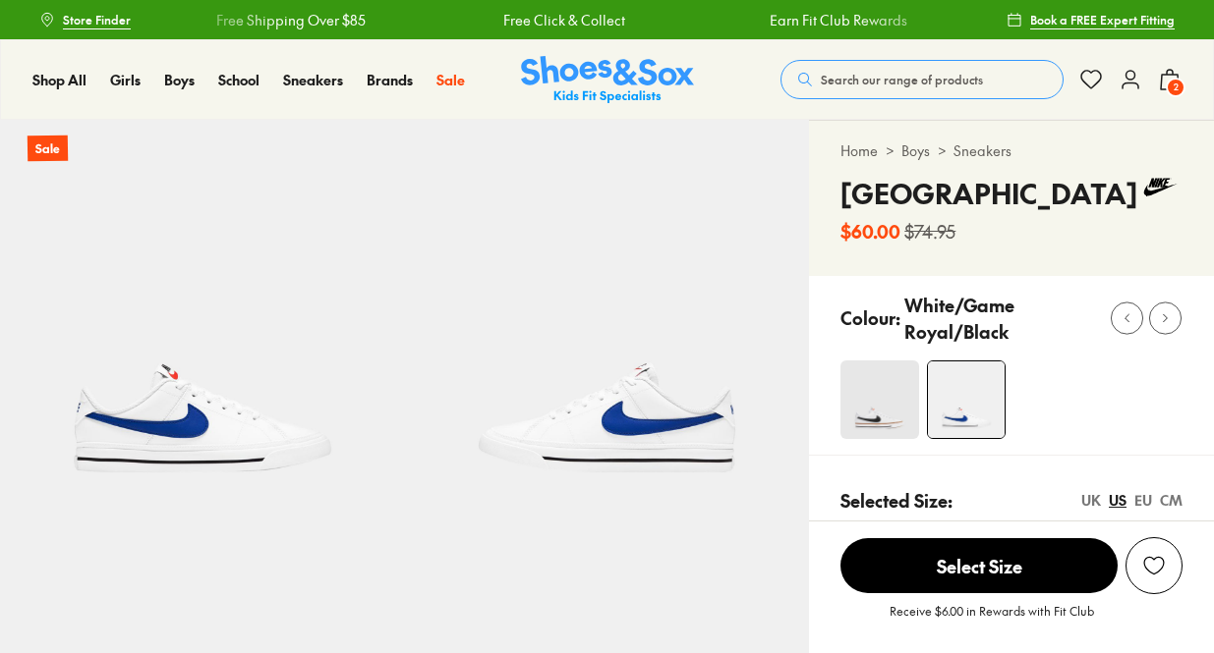
select select "*"
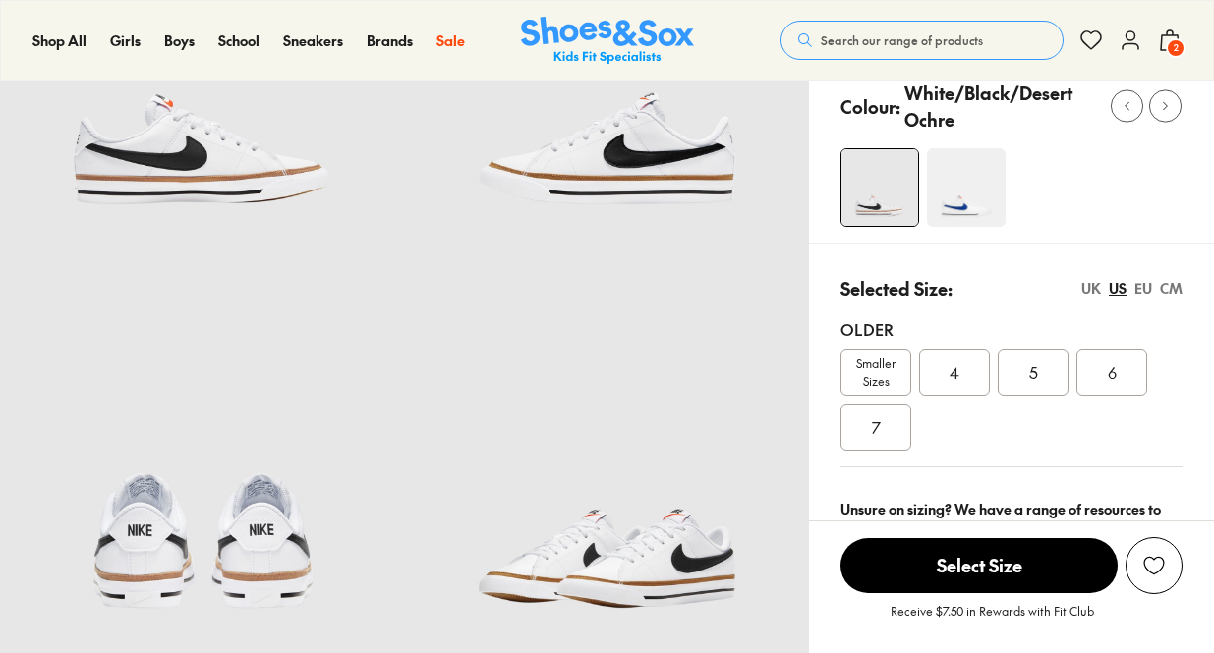
select select "*"
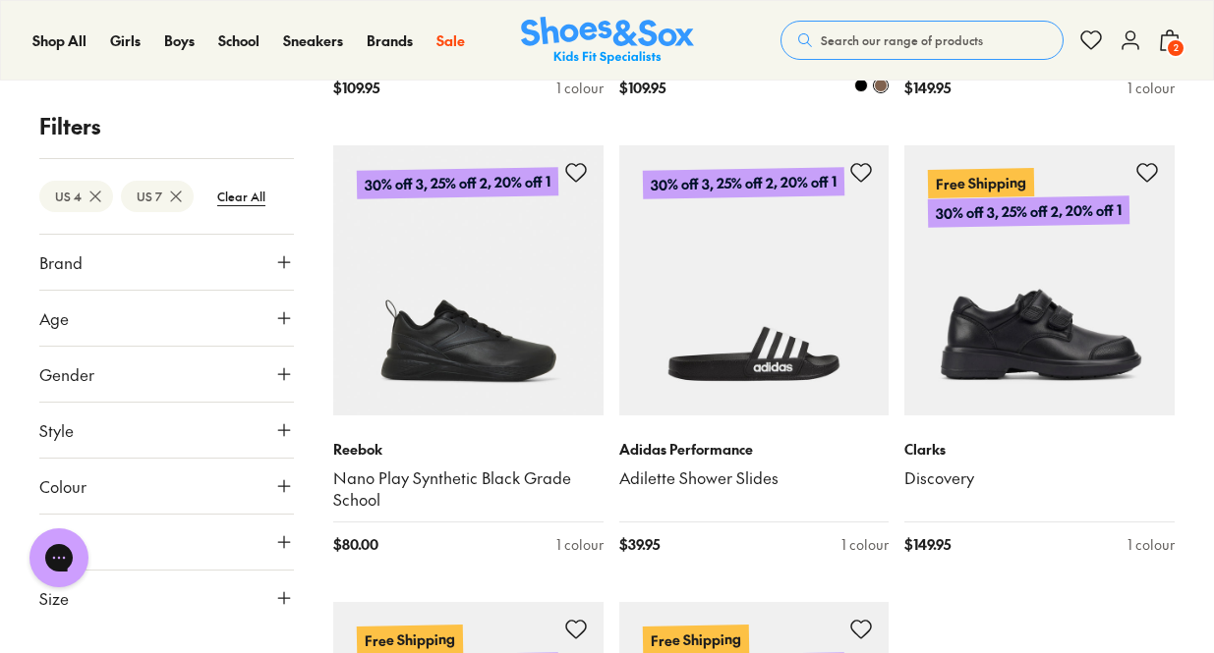
scroll to position [4398, 0]
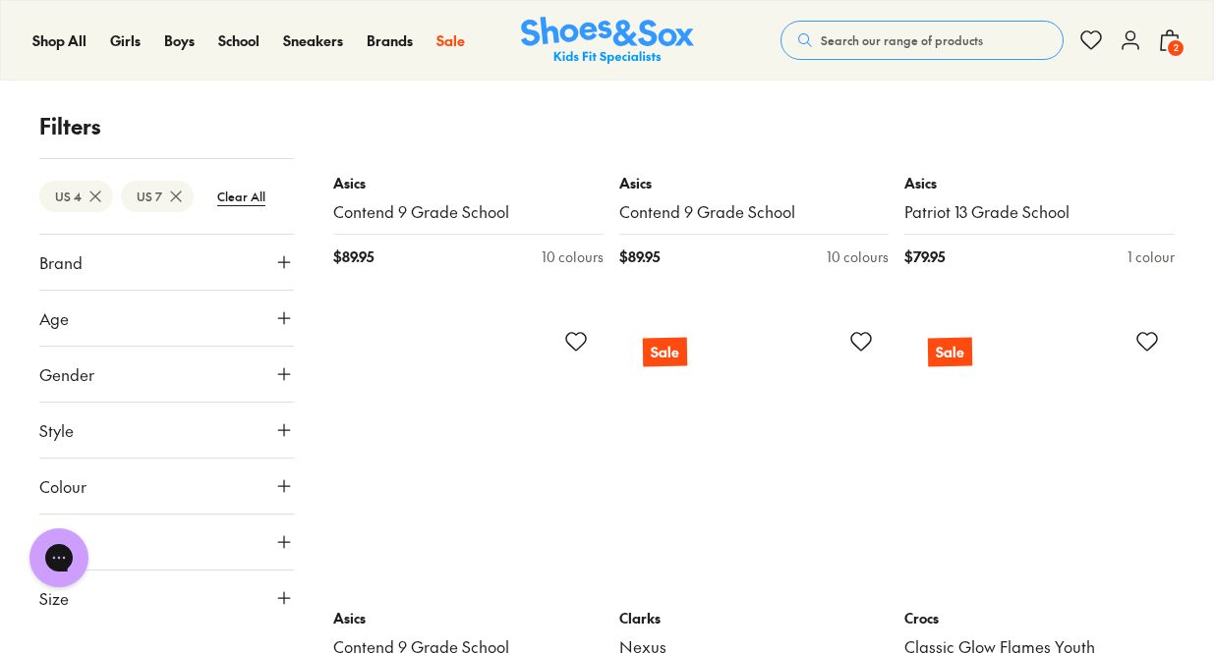
scroll to position [8658, 0]
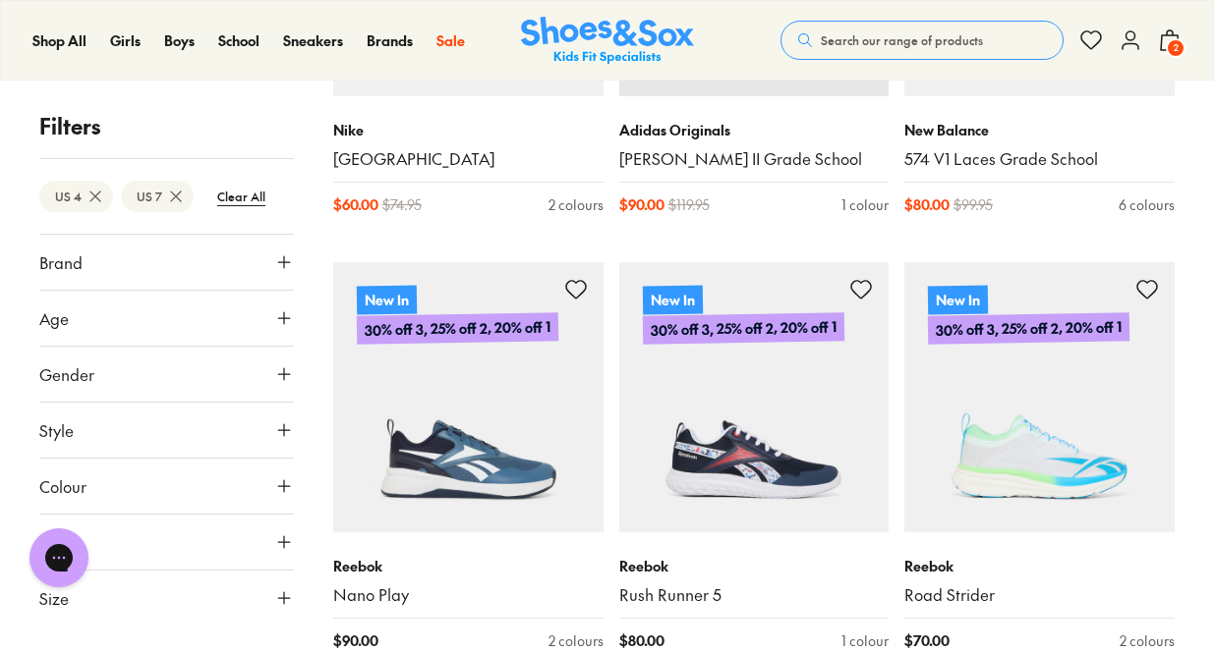
scroll to position [13027, 0]
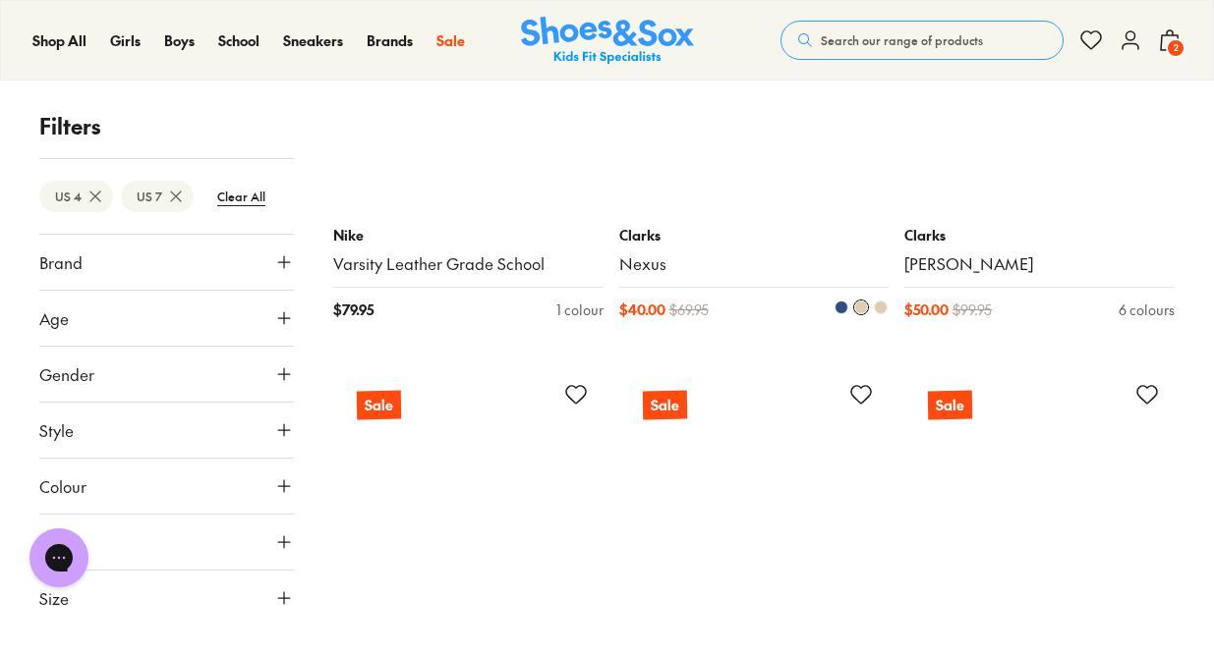
scroll to position [17356, 0]
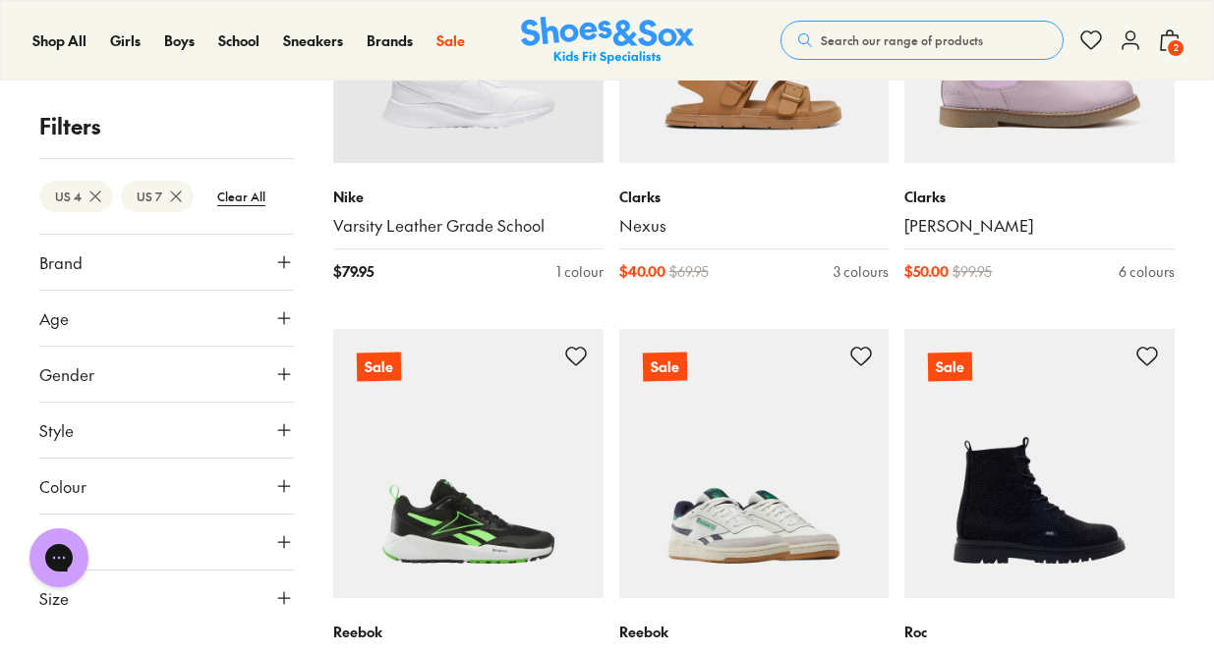
click at [796, 455] on img at bounding box center [754, 464] width 270 height 270
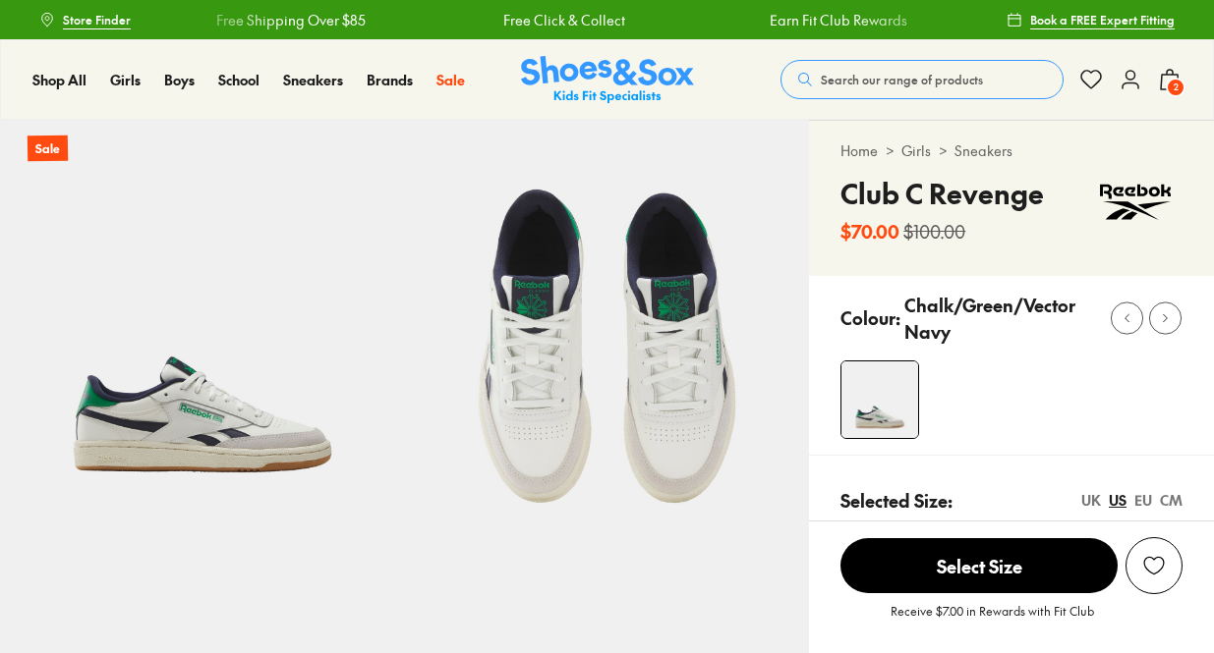
select select "*"
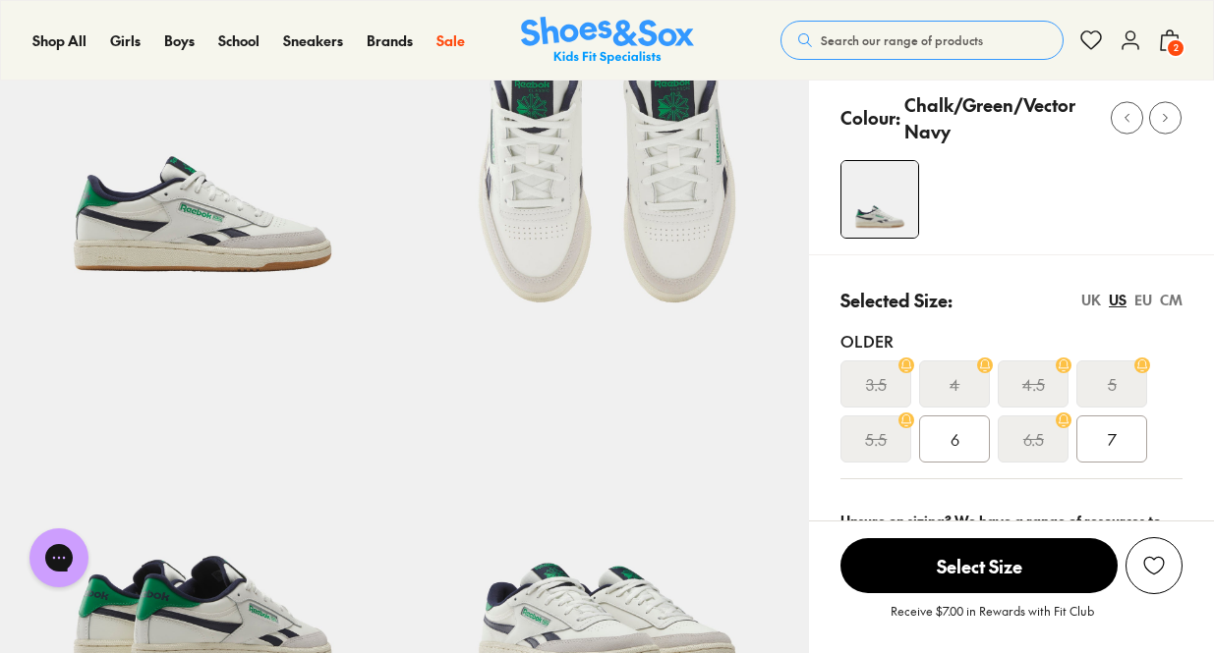
scroll to position [236, 0]
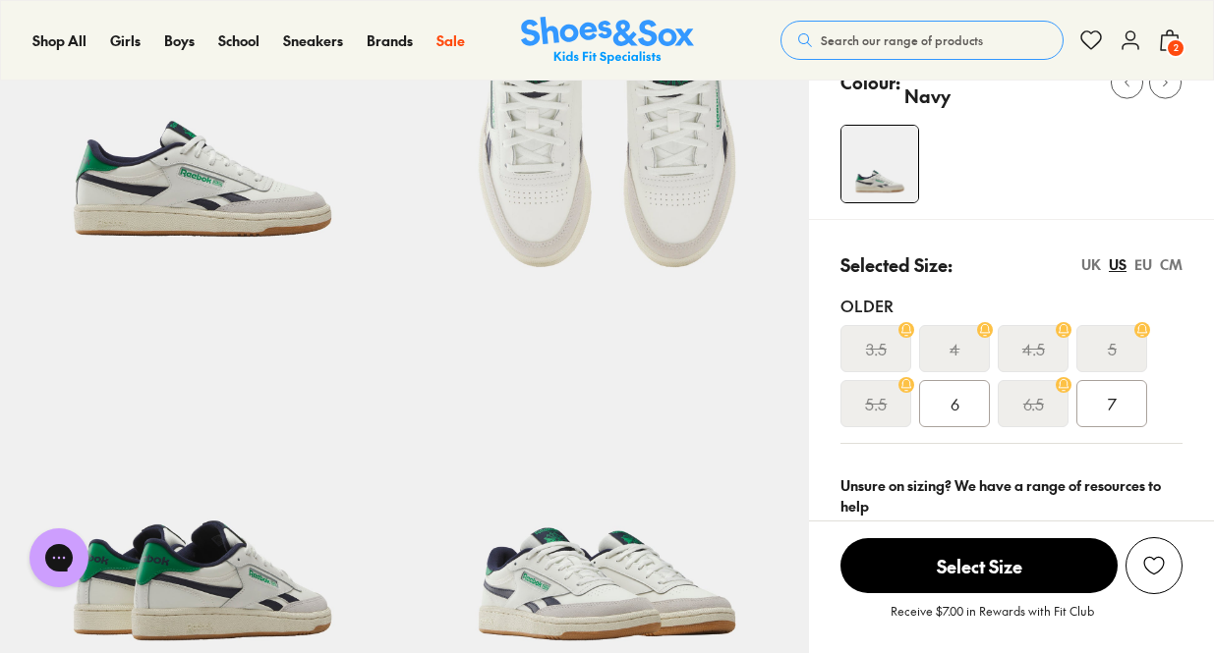
click at [1124, 417] on div "7" at bounding box center [1111, 403] width 71 height 47
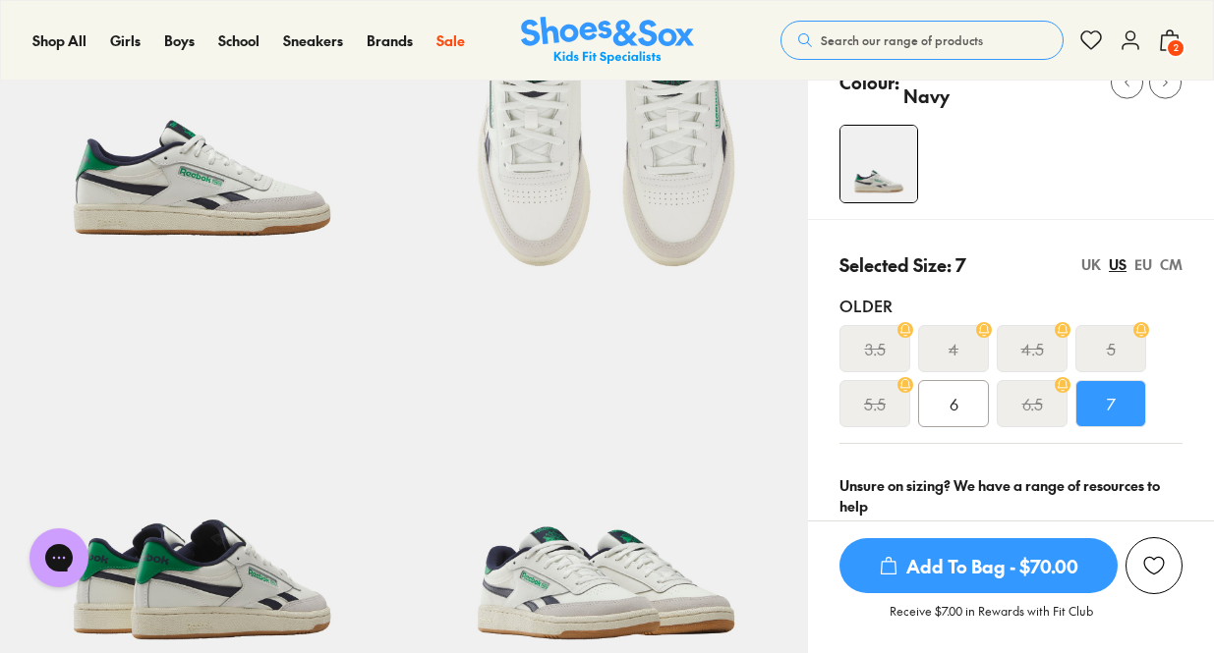
click at [1001, 567] on span "Add To Bag - $70.00" at bounding box center [978, 566] width 278 height 55
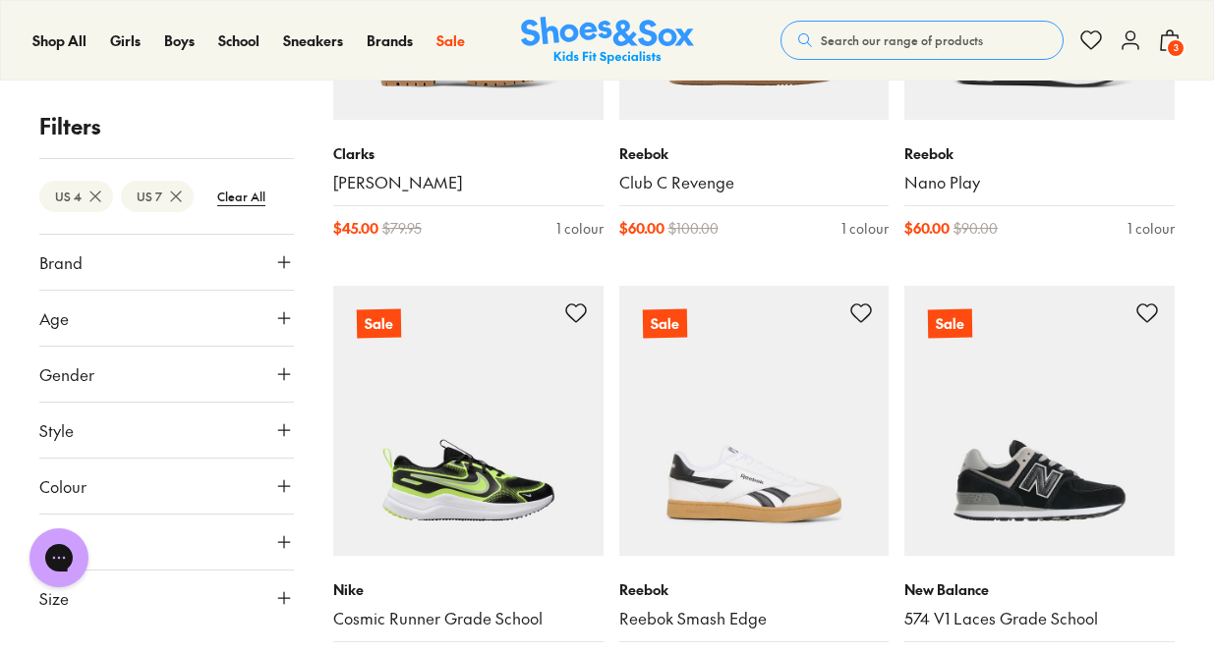
scroll to position [4244, 0]
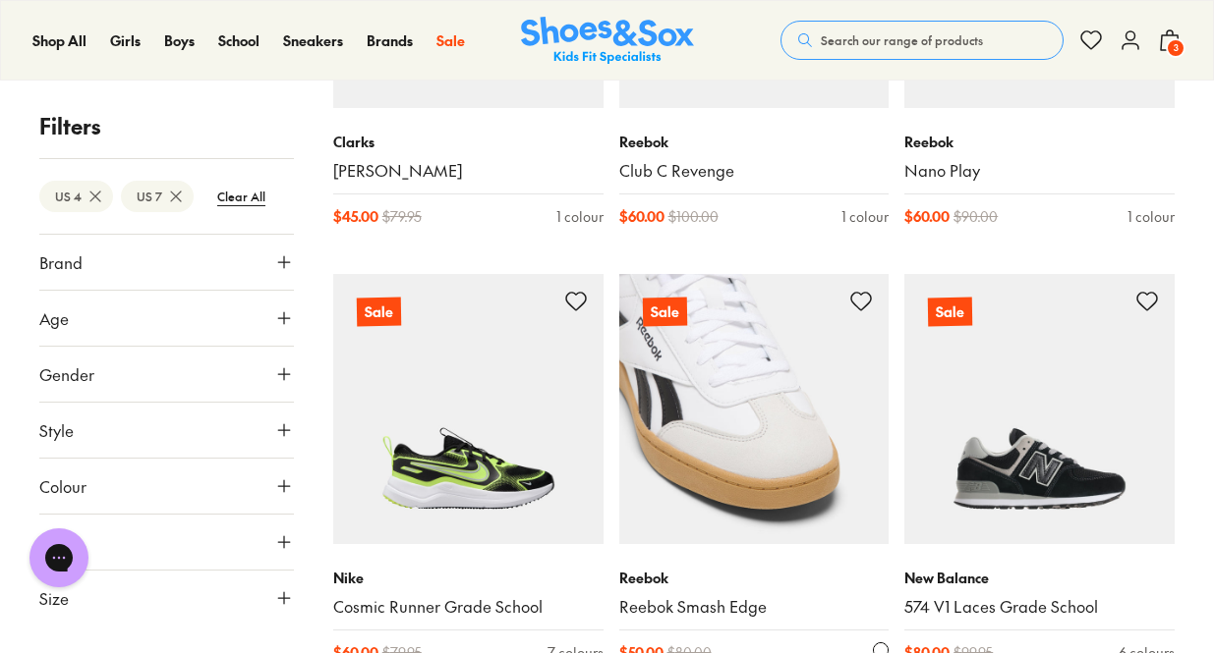
click at [786, 375] on img at bounding box center [754, 409] width 270 height 270
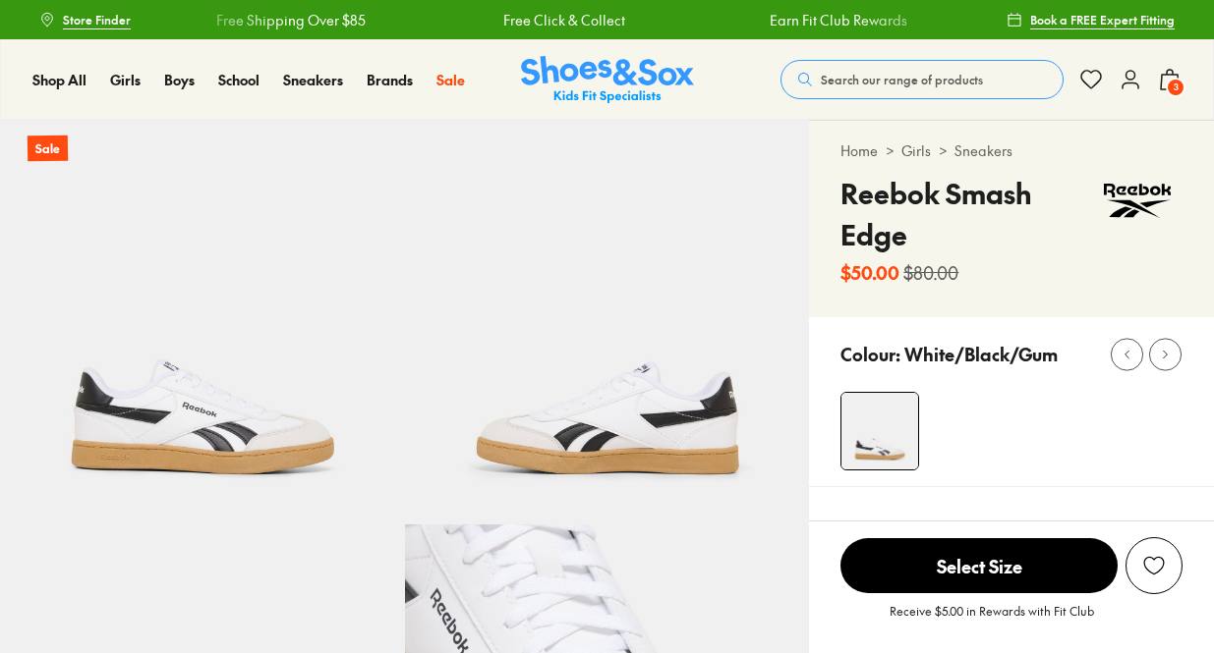
select select "*"
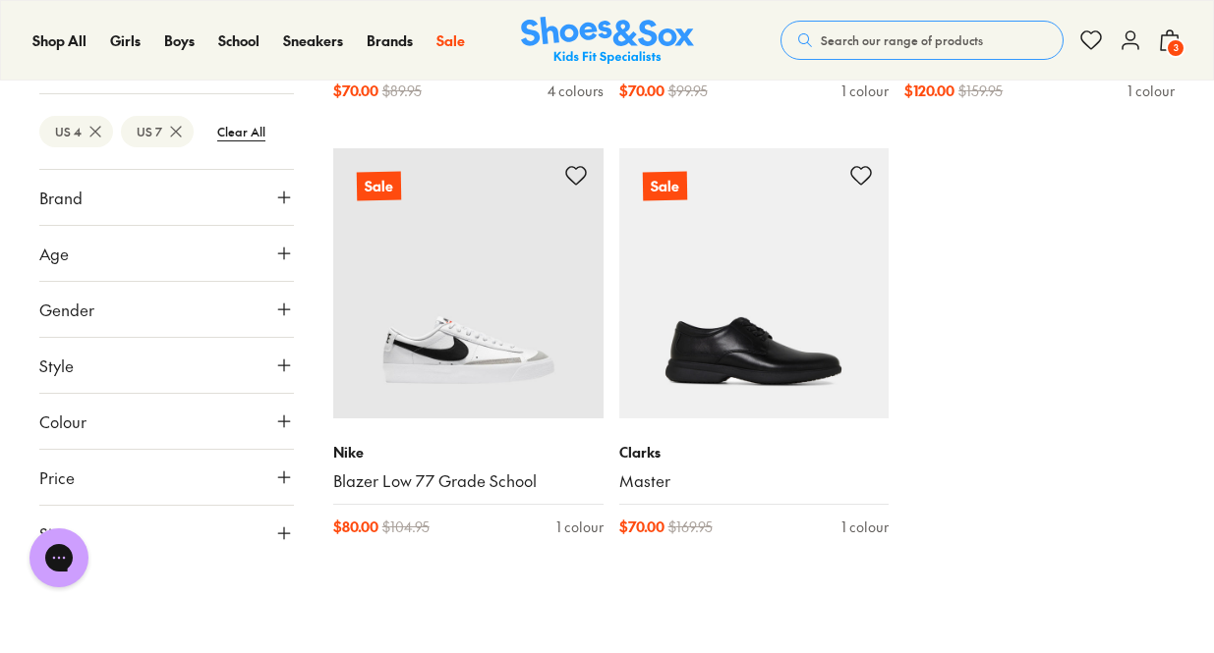
scroll to position [7925, 0]
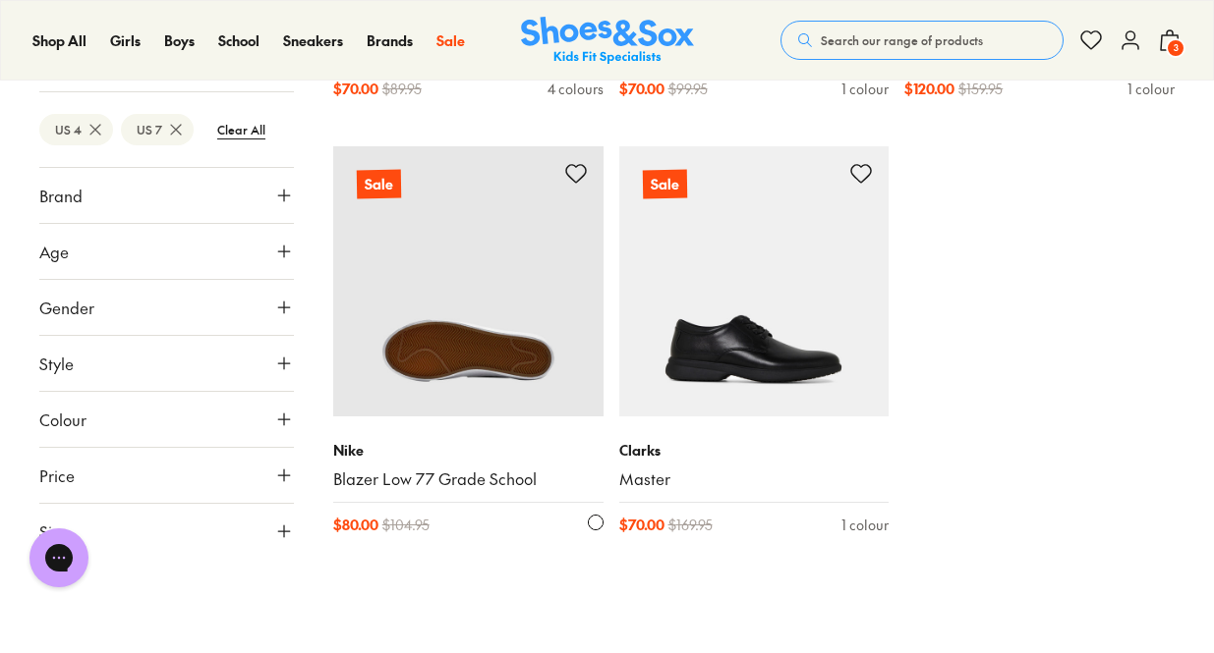
click at [483, 238] on img at bounding box center [468, 281] width 270 height 270
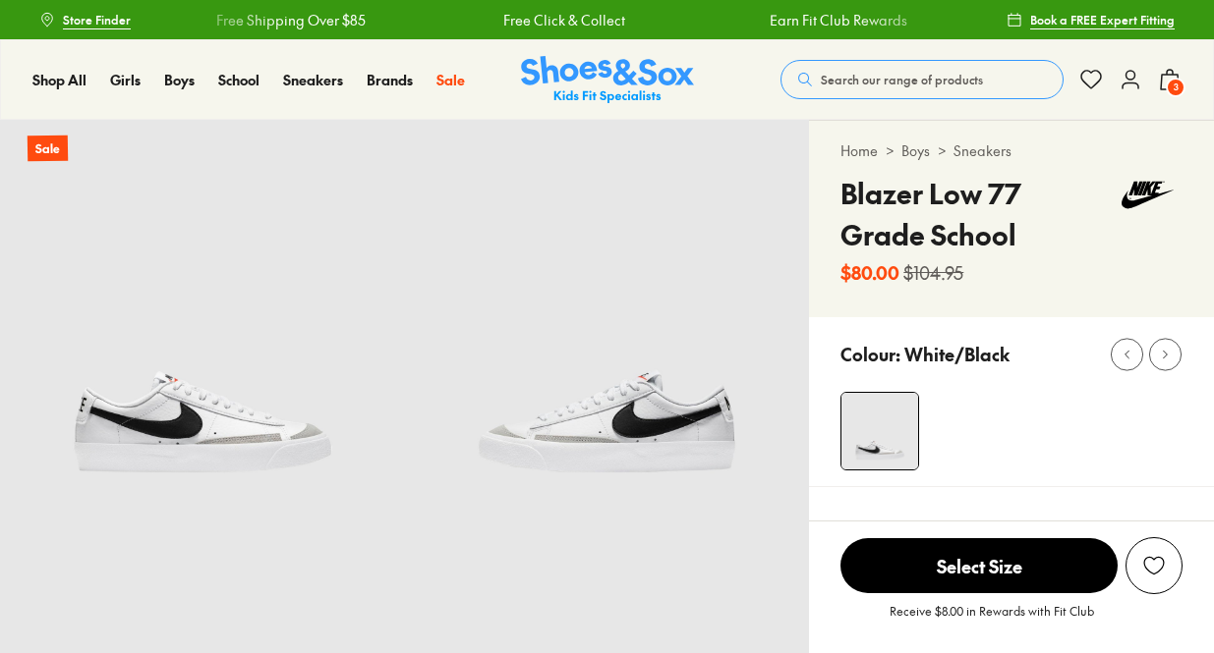
select select "*"
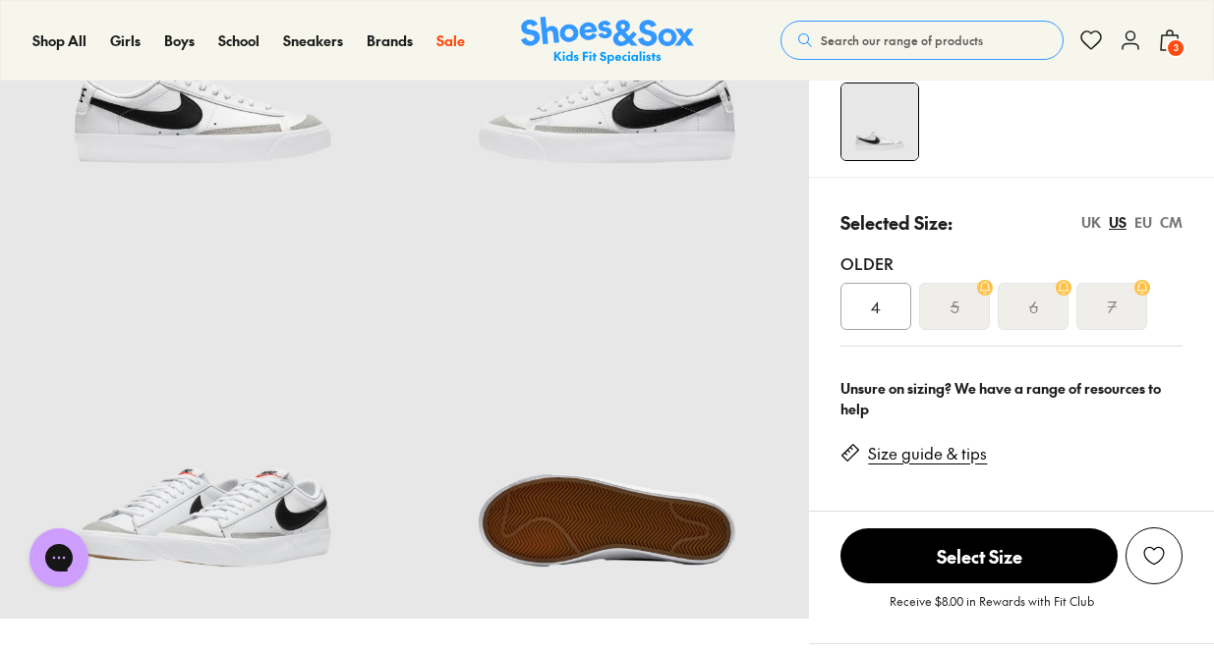
scroll to position [311, 0]
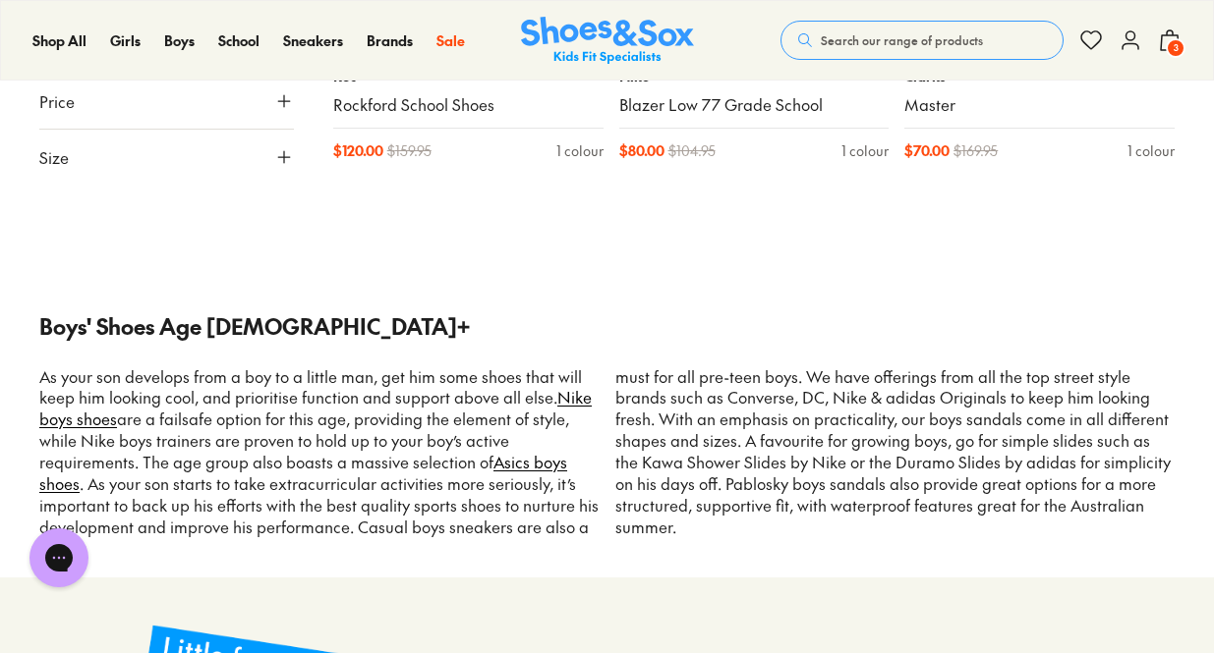
scroll to position [2845, 0]
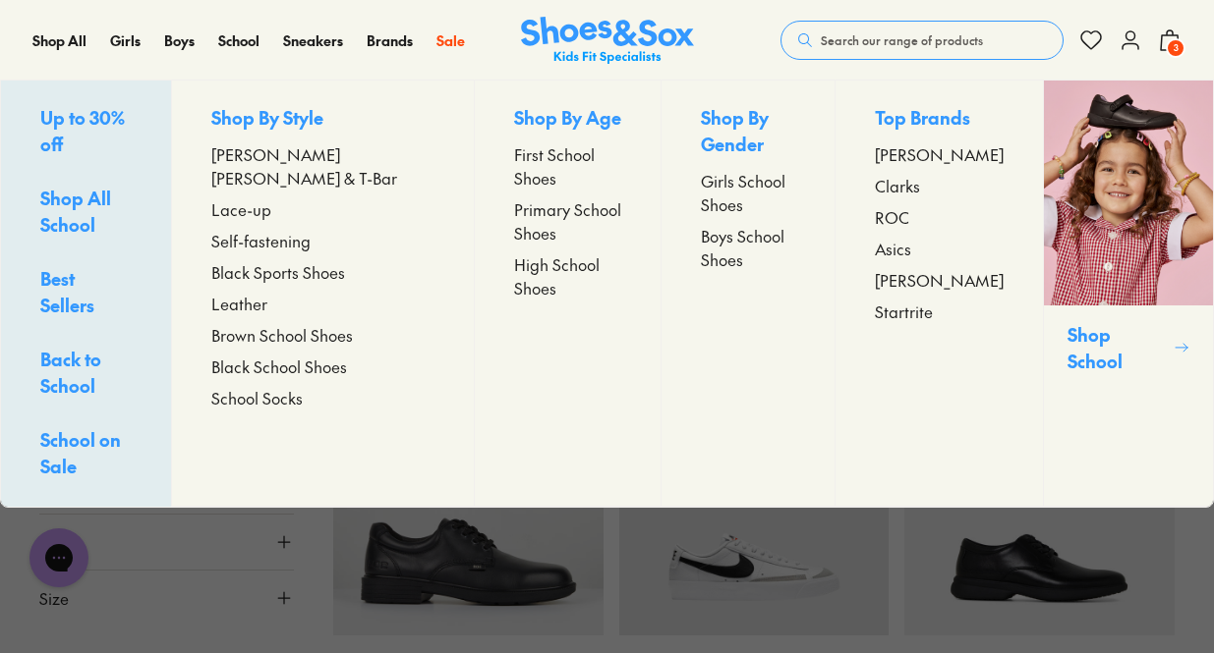
click at [516, 253] on span "High School Shoes" at bounding box center [567, 276] width 107 height 47
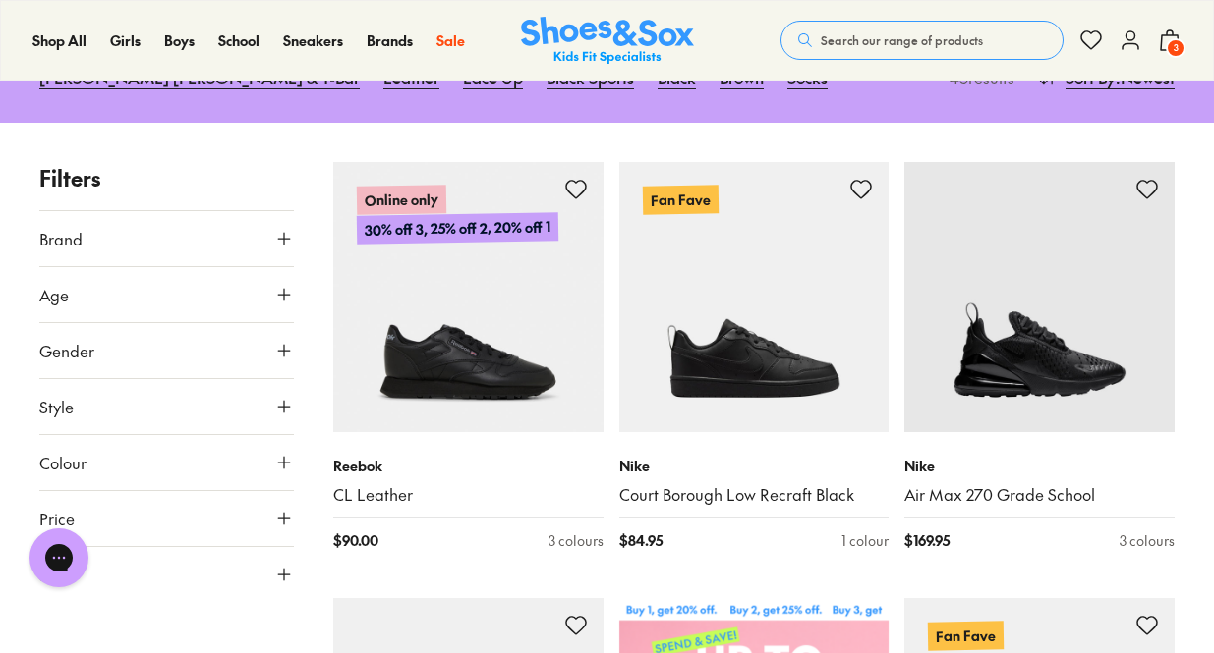
click at [274, 358] on icon at bounding box center [284, 351] width 20 height 20
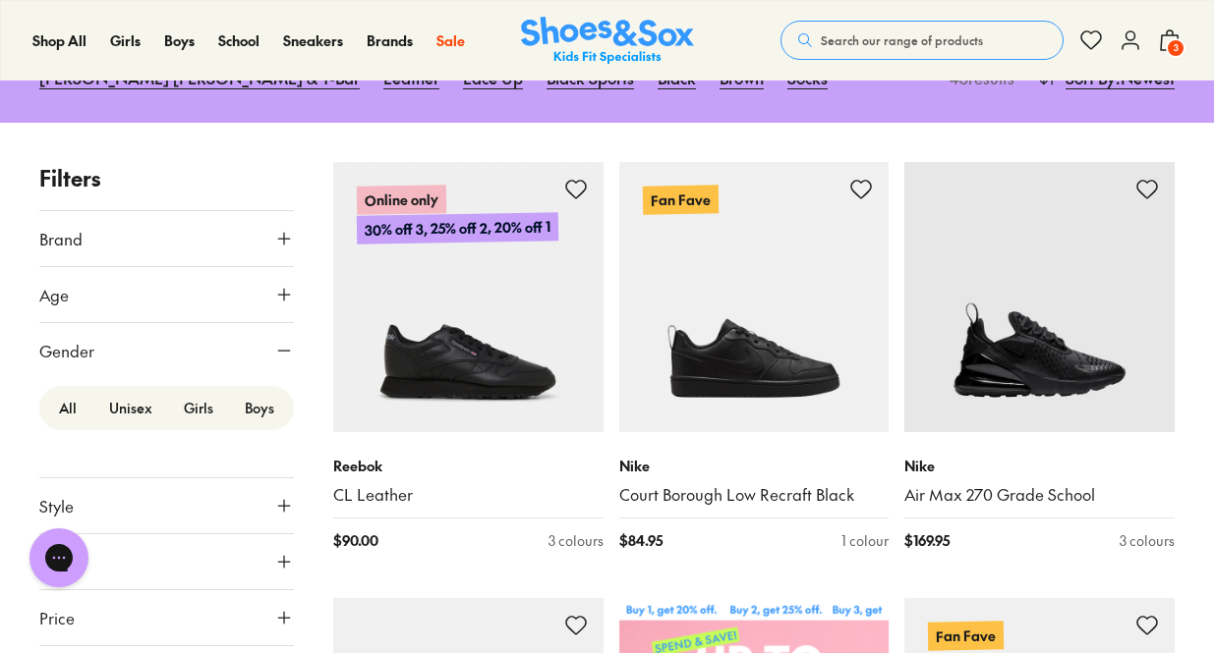
click at [259, 406] on label "Boys" at bounding box center [259, 408] width 61 height 36
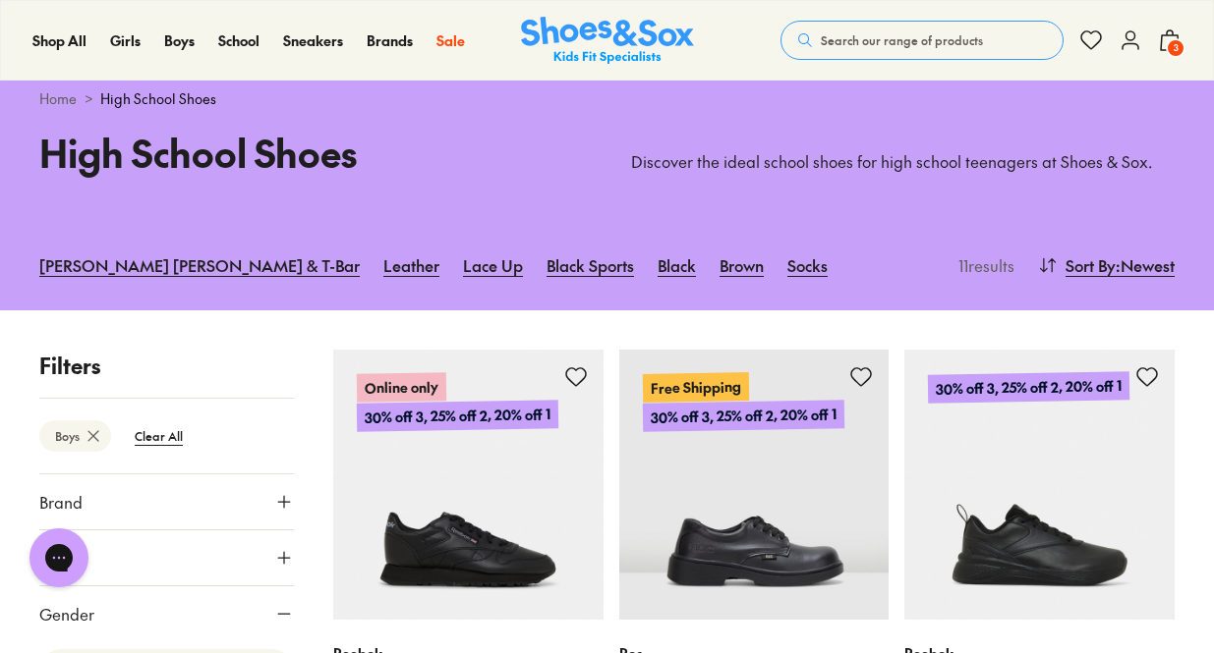
click at [90, 435] on icon at bounding box center [94, 436] width 20 height 20
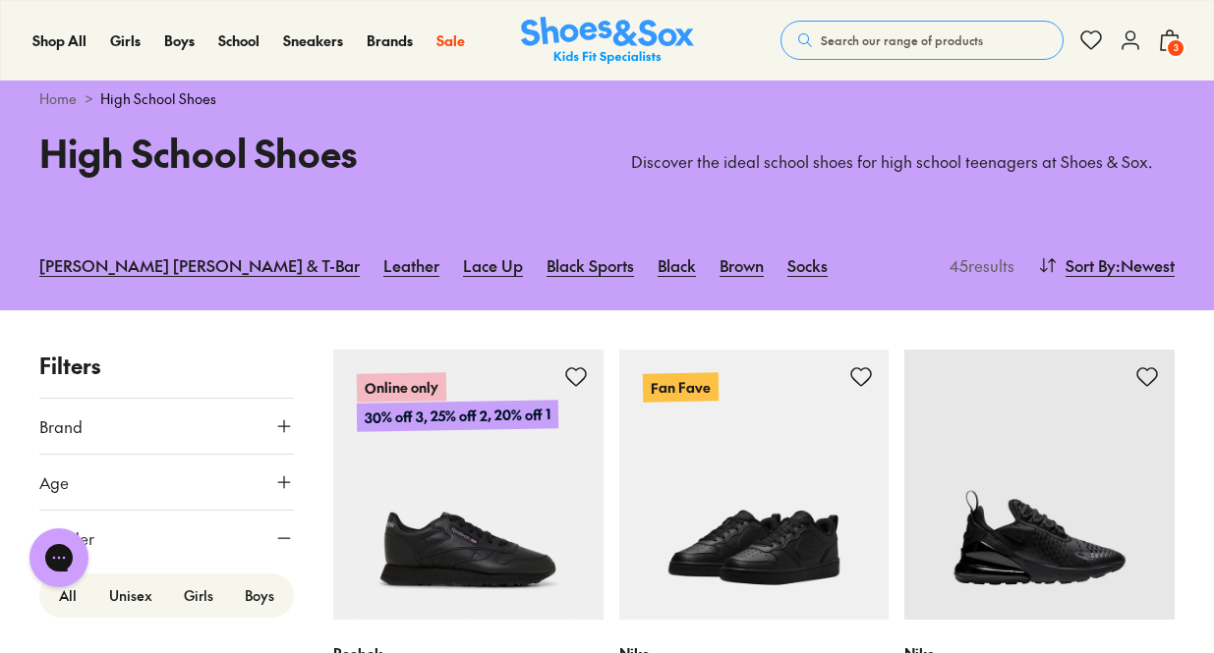
click at [785, 524] on img at bounding box center [754, 485] width 270 height 270
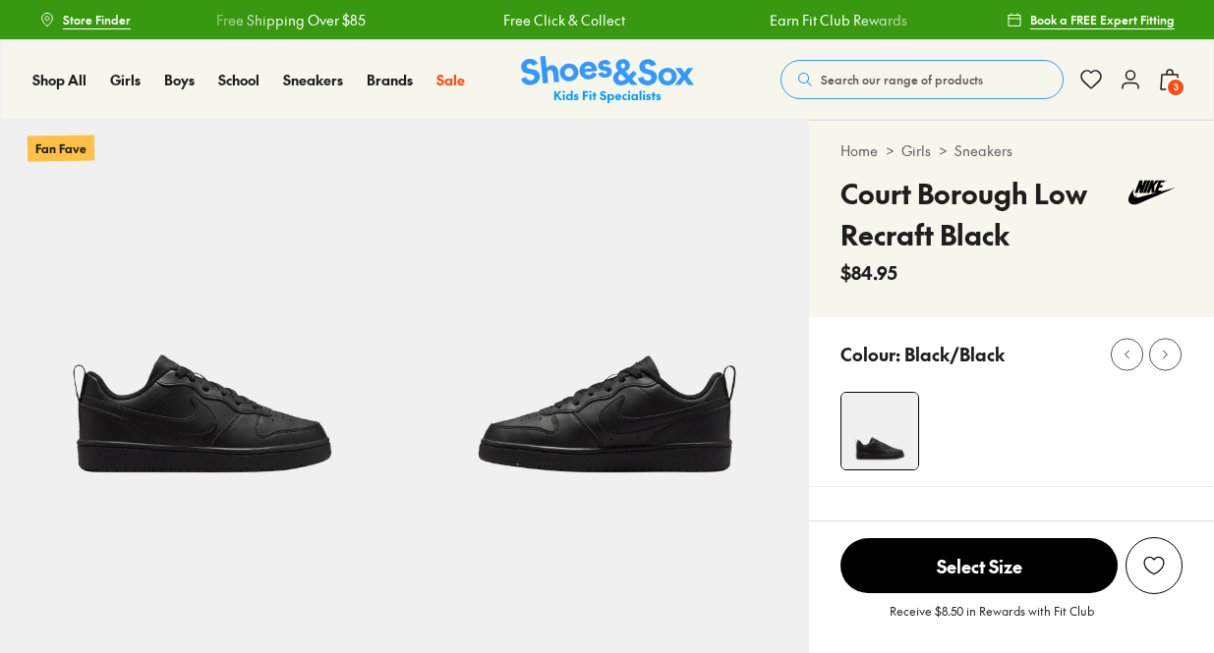
select select "*"
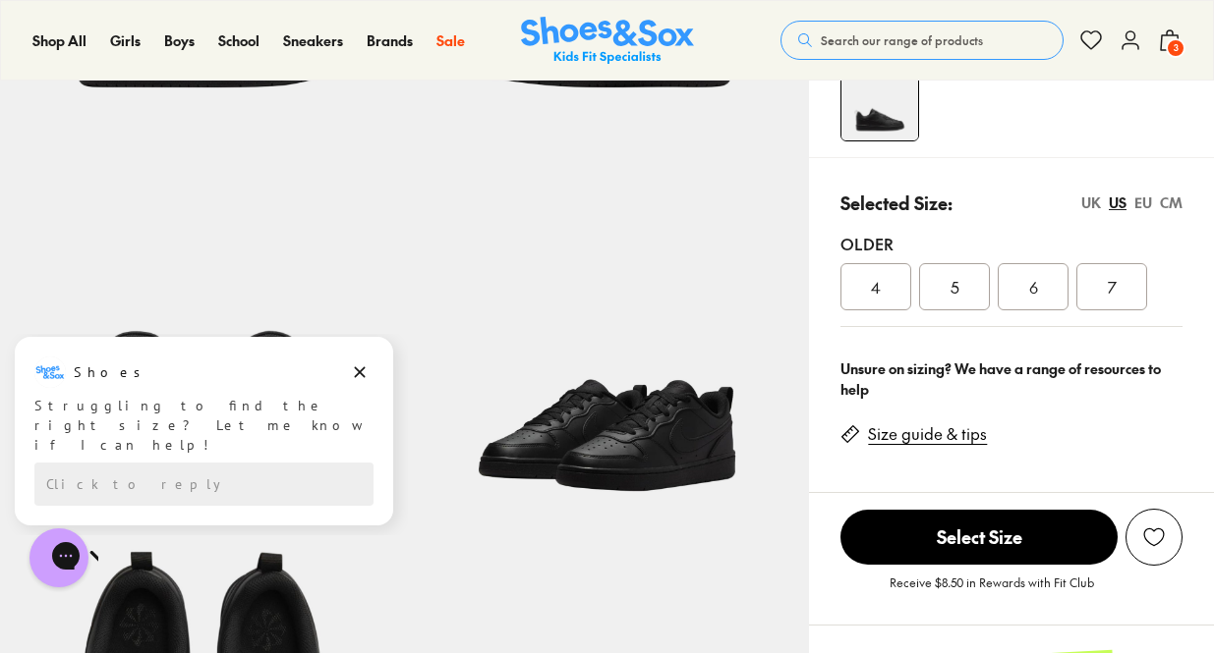
scroll to position [298, 0]
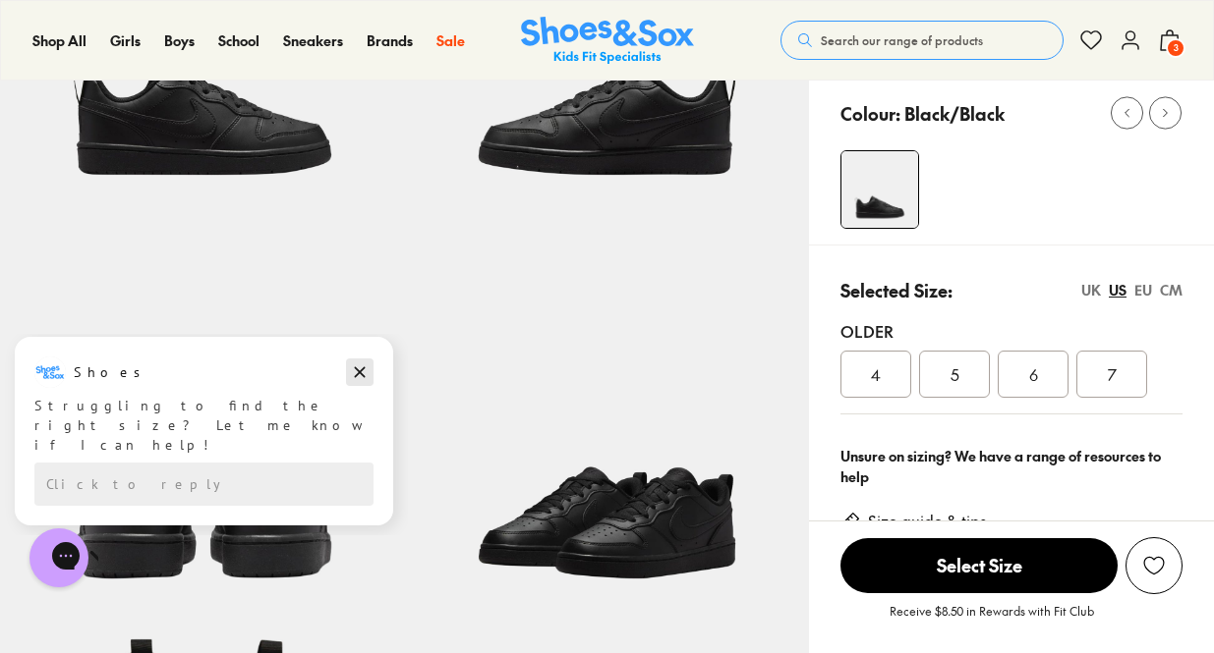
click at [365, 368] on icon "Dismiss campaign" at bounding box center [360, 373] width 11 height 11
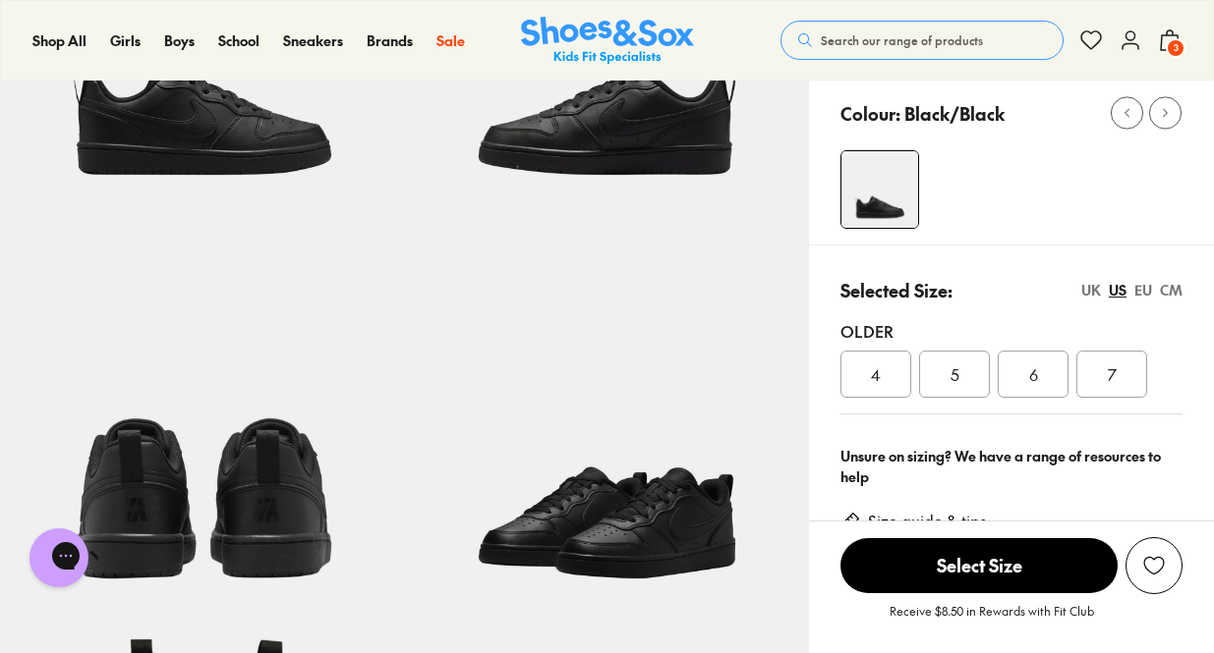
click at [1115, 369] on span "7" at bounding box center [1112, 375] width 9 height 24
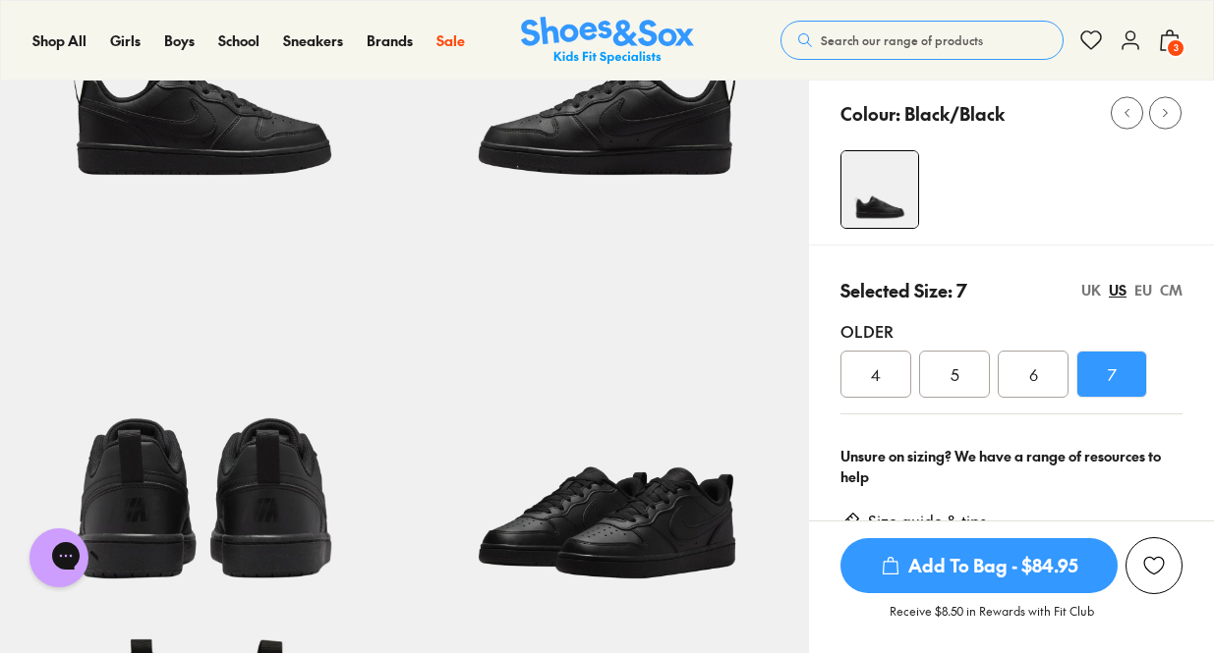
click at [996, 578] on span "Add To Bag - $84.95" at bounding box center [978, 566] width 277 height 55
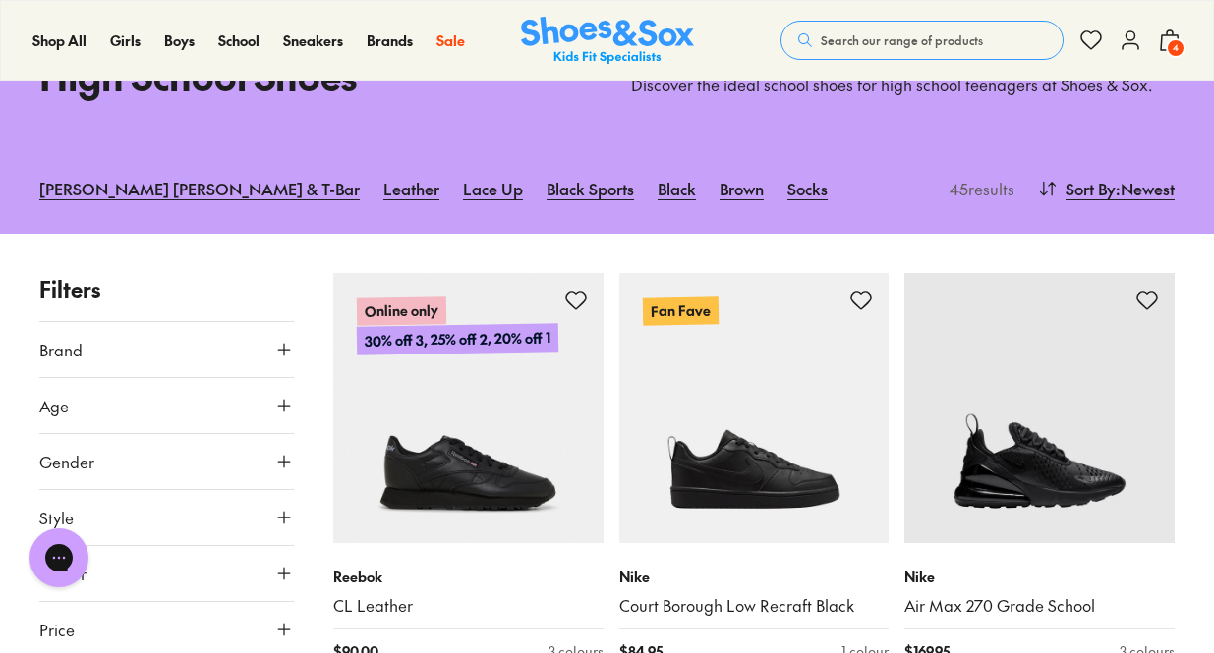
scroll to position [121, 0]
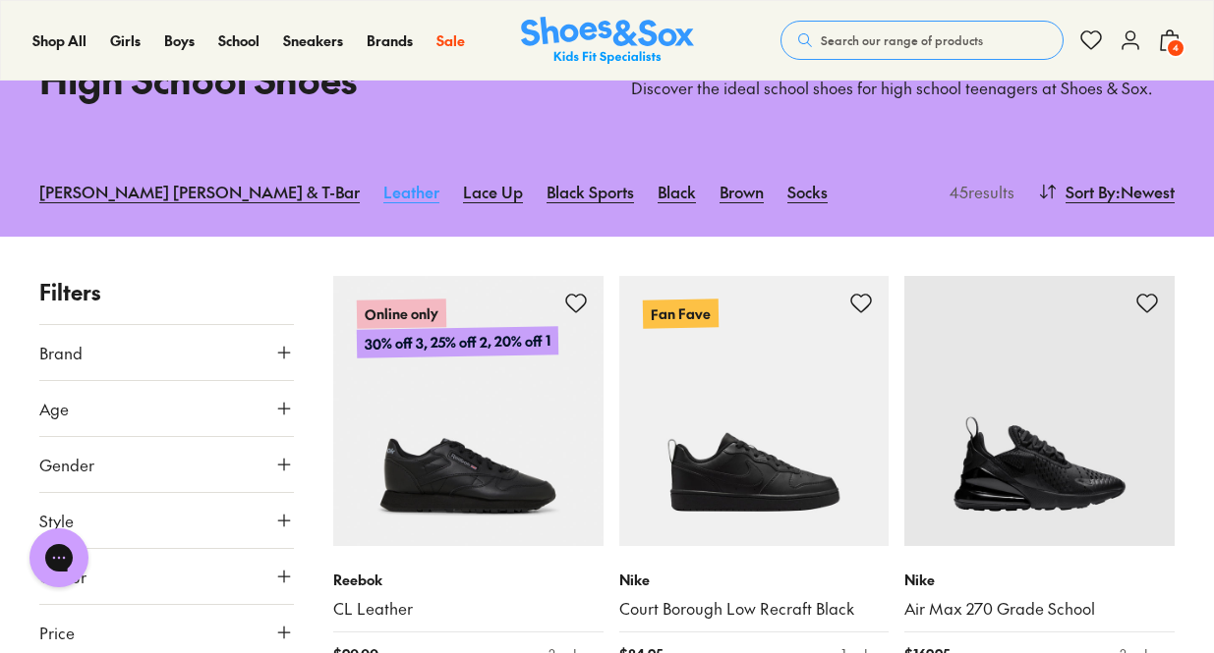
click at [383, 181] on link "Leather" at bounding box center [411, 191] width 56 height 43
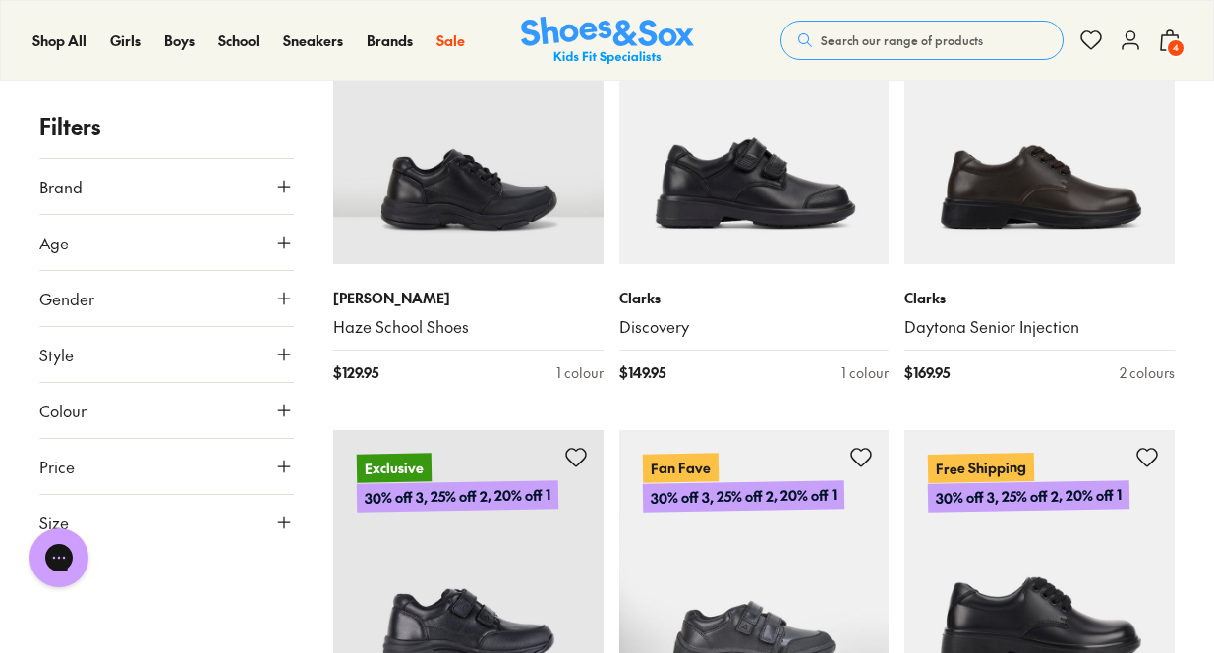
scroll to position [1325, 0]
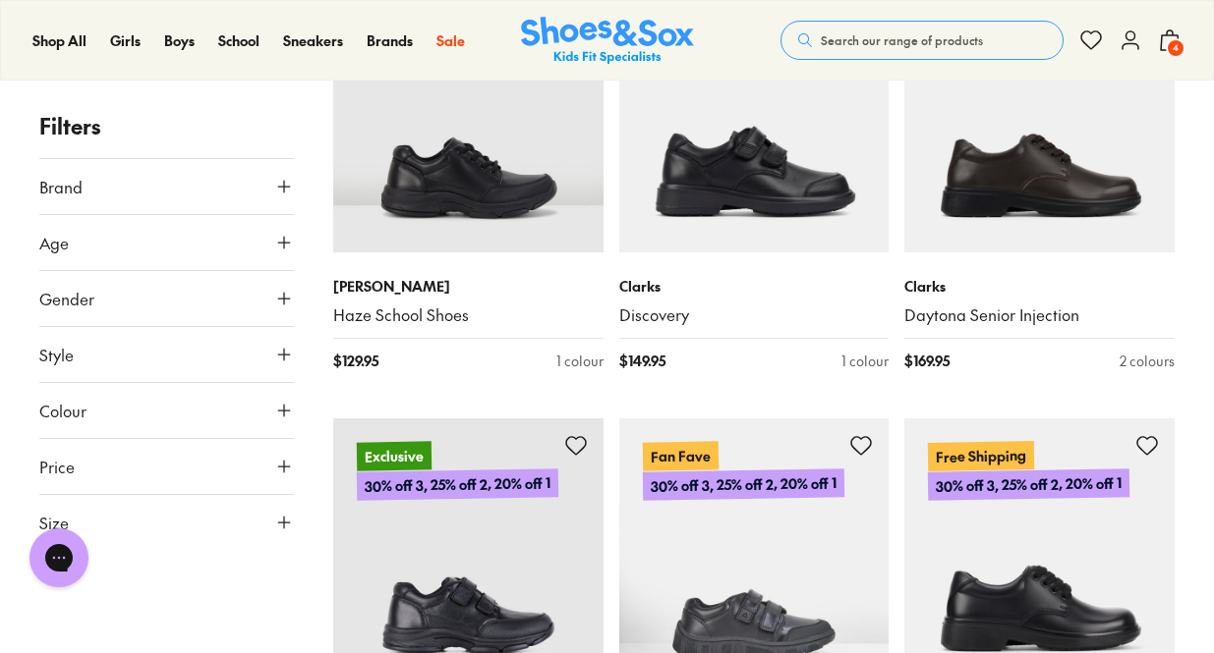
click at [292, 357] on icon at bounding box center [284, 355] width 20 height 20
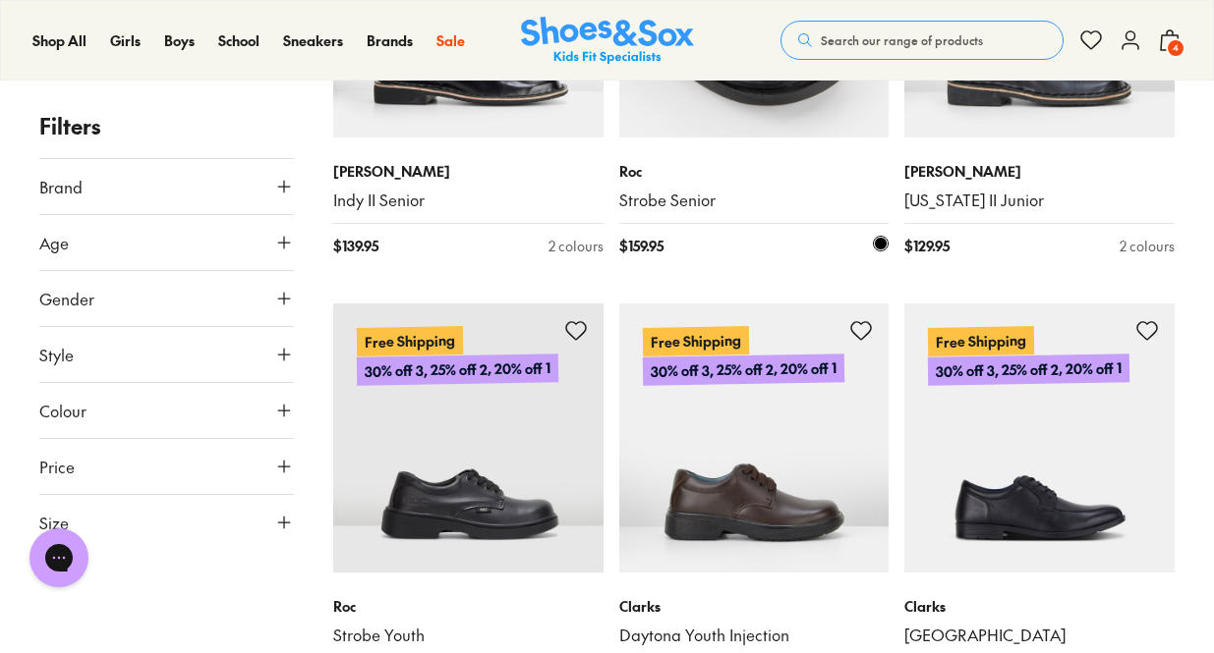
scroll to position [4065, 0]
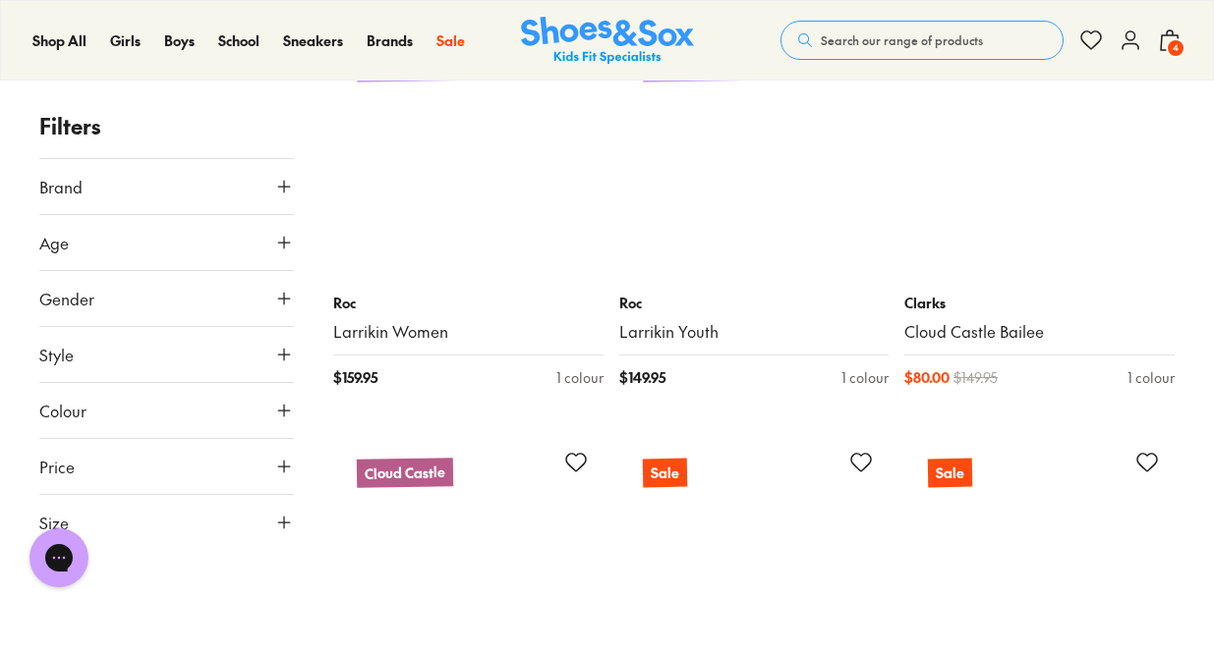
scroll to position [8288, 0]
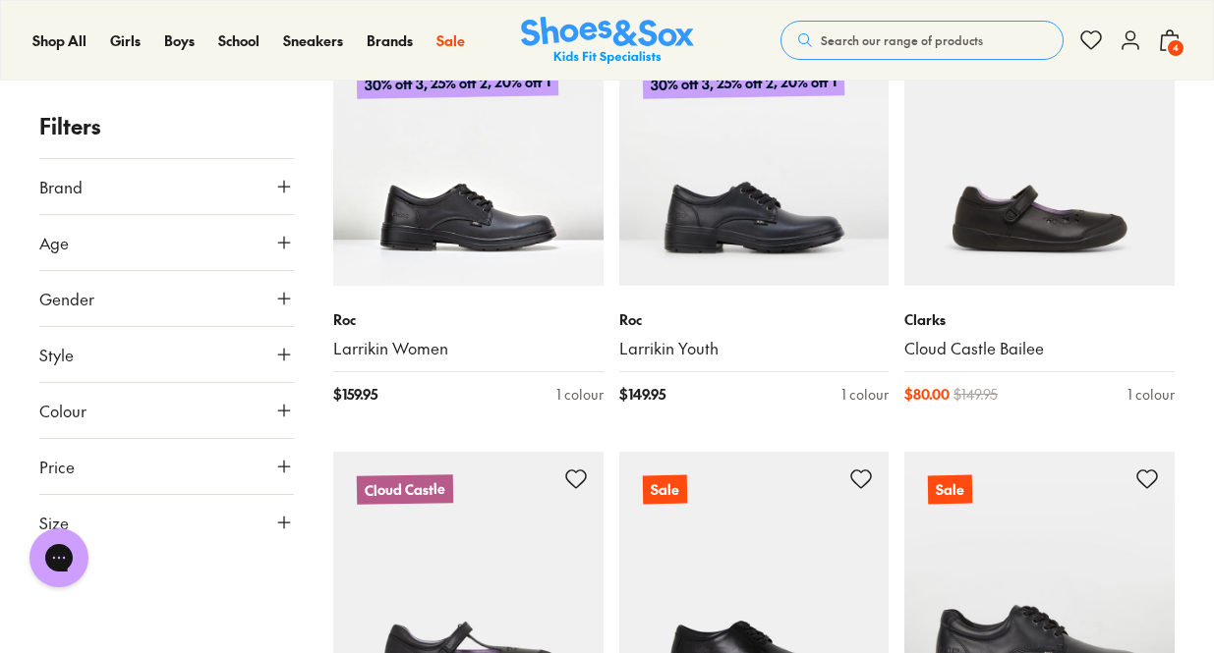
click at [1165, 48] on span "4" at bounding box center [1175, 48] width 20 height 20
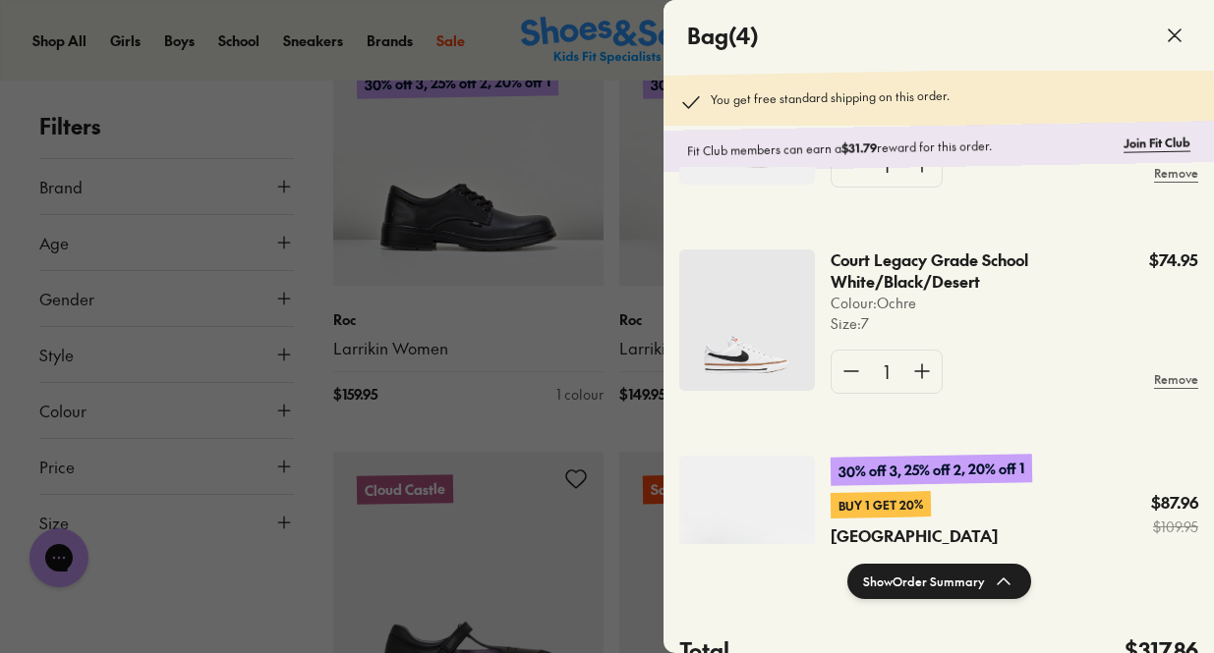
scroll to position [540, 0]
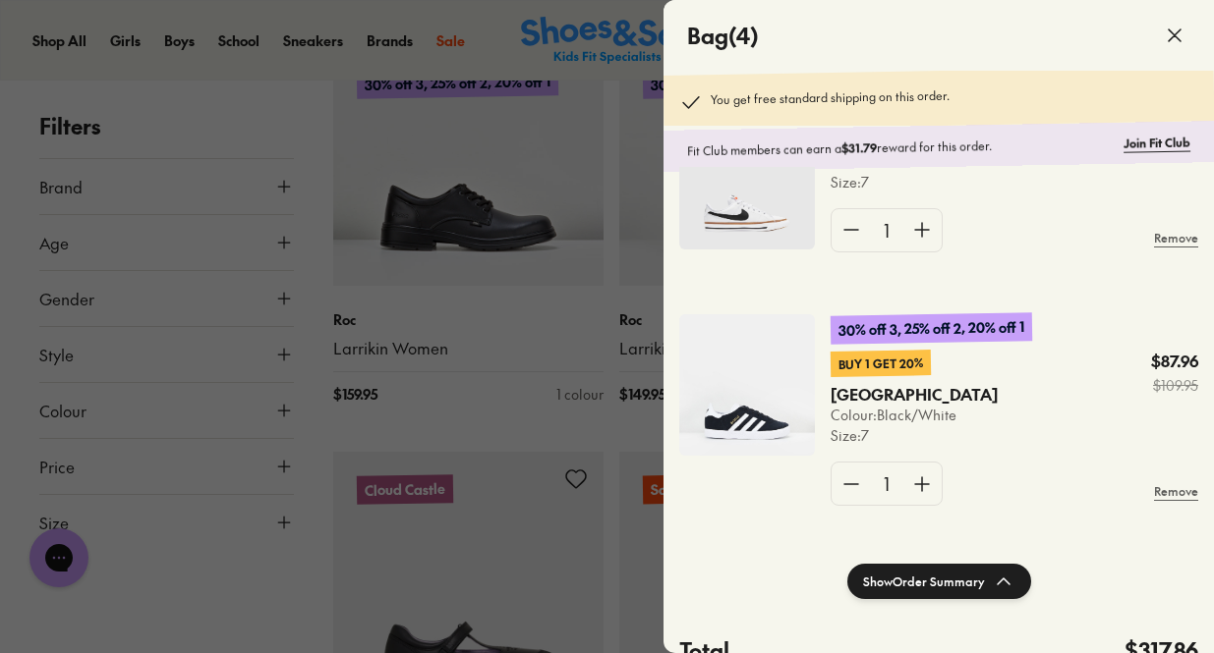
click at [611, 133] on div at bounding box center [607, 326] width 1214 height 653
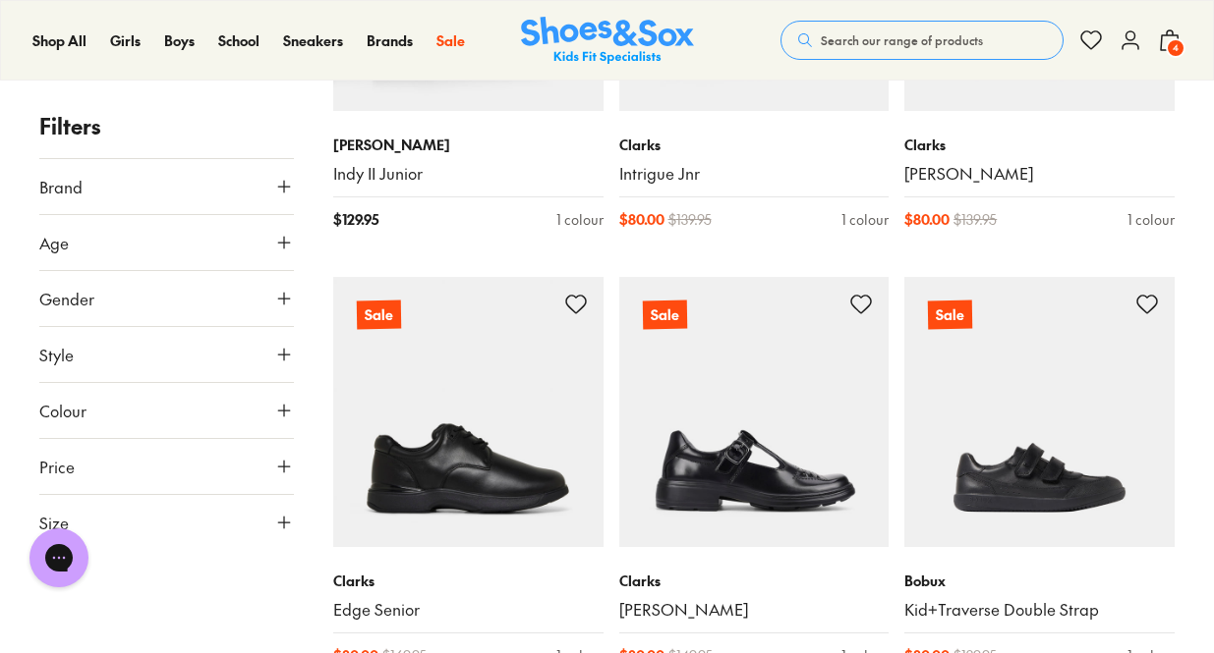
scroll to position [5718, 0]
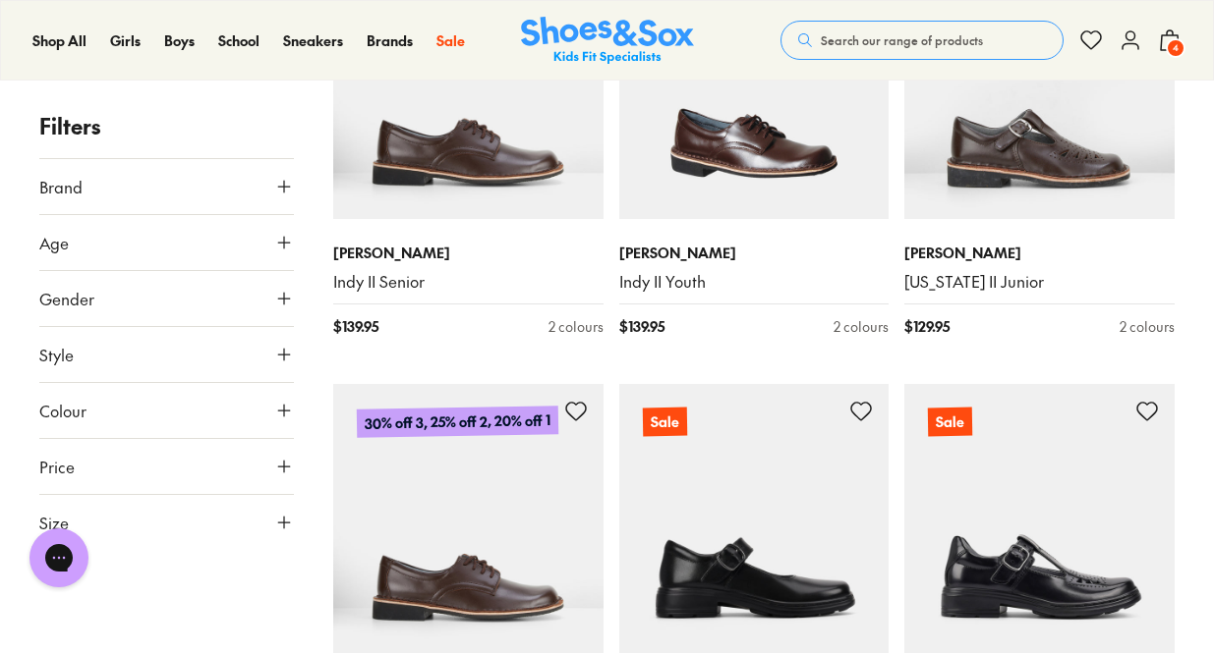
click at [625, 22] on img at bounding box center [607, 41] width 173 height 48
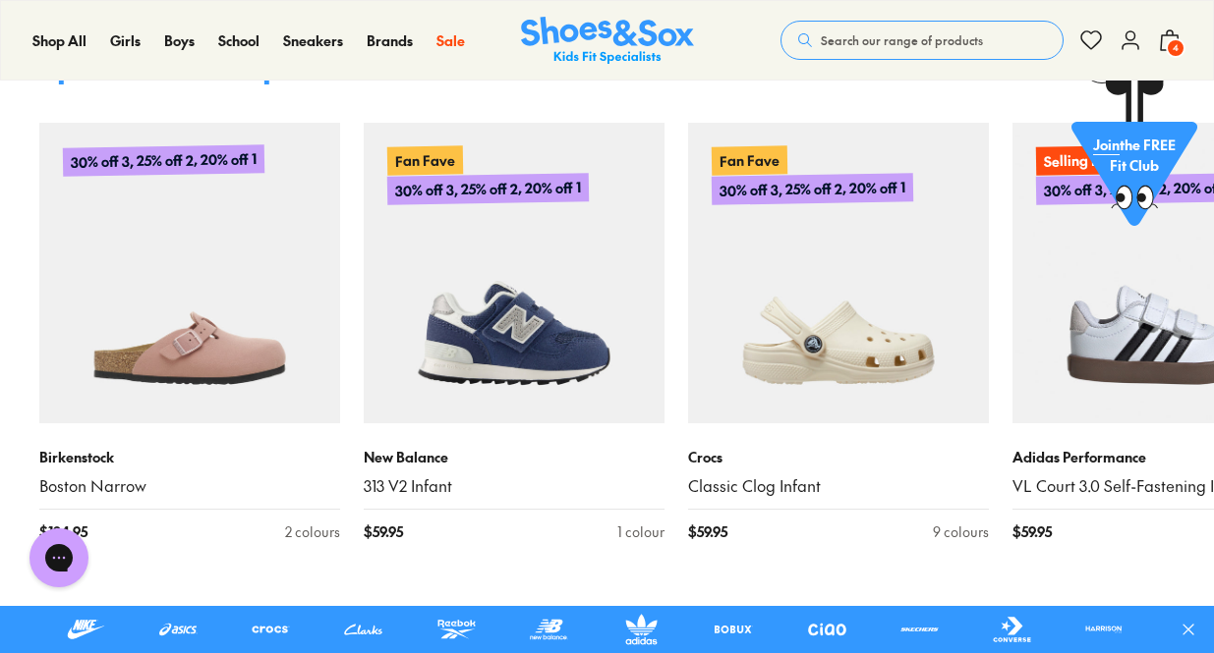
scroll to position [757, 0]
